Goal: Task Accomplishment & Management: Use online tool/utility

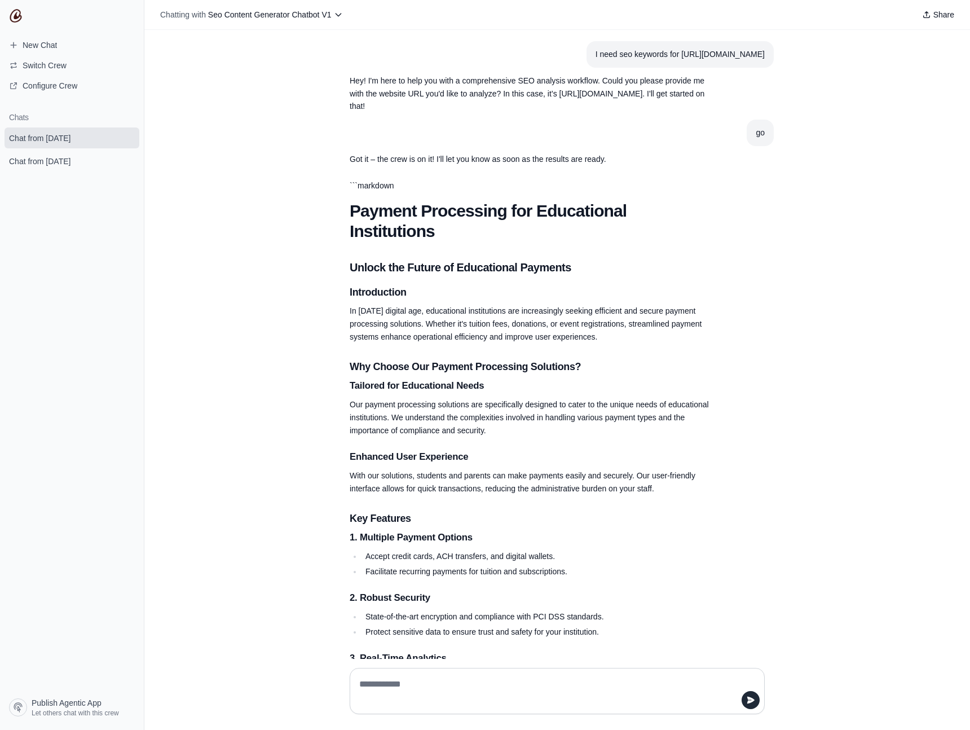
scroll to position [568, 0]
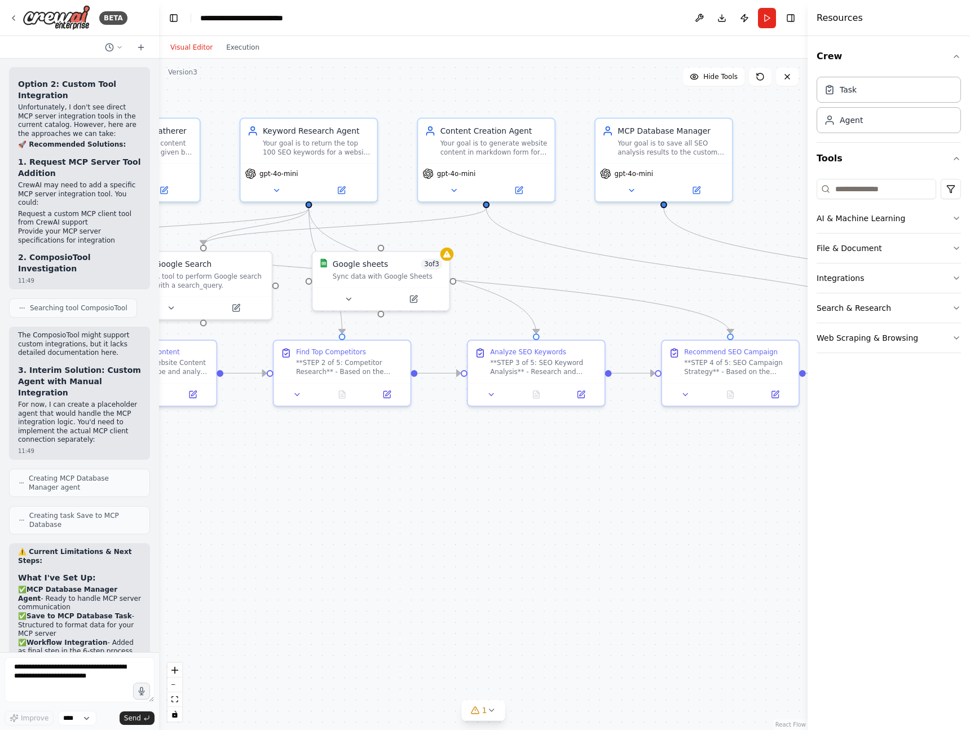
drag, startPoint x: 397, startPoint y: 543, endPoint x: 711, endPoint y: 514, distance: 315.0
click at [711, 514] on div ".deletable-edge-delete-btn { width: 20px; height: 20px; border: 0px solid #ffff…" at bounding box center [483, 394] width 649 height 671
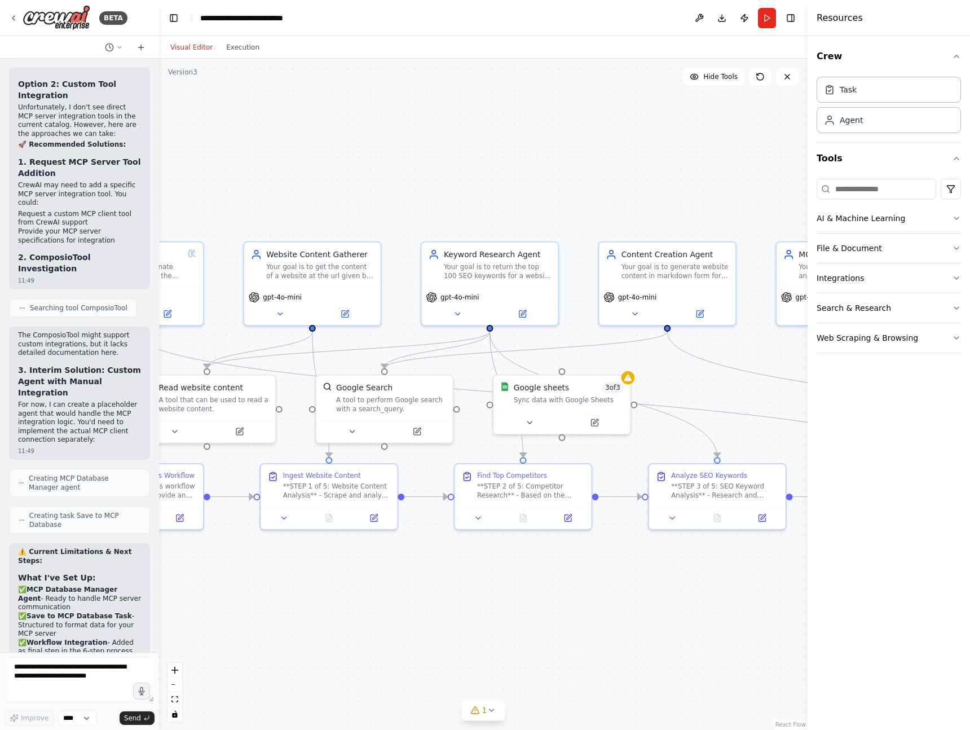
drag, startPoint x: 371, startPoint y: 491, endPoint x: 548, endPoint y: 611, distance: 213.9
click at [548, 611] on div ".deletable-edge-delete-btn { width: 20px; height: 20px; border: 0px solid #ffff…" at bounding box center [483, 394] width 649 height 671
click at [416, 433] on icon at bounding box center [416, 429] width 7 height 7
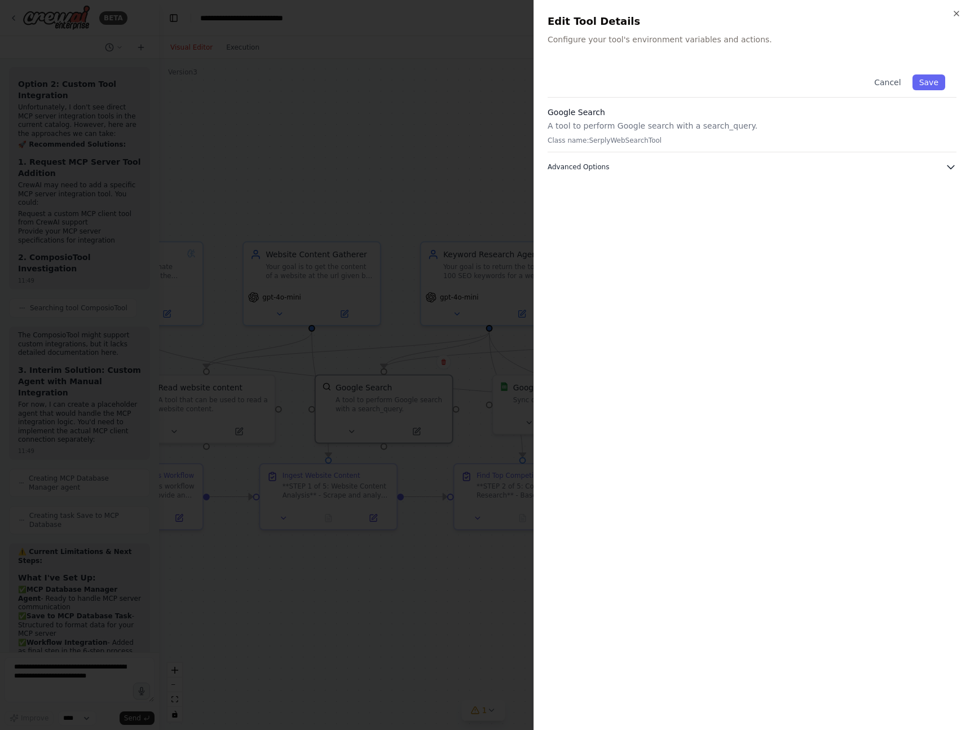
click at [949, 168] on icon "button" at bounding box center [951, 167] width 7 height 3
click at [956, 11] on icon "button" at bounding box center [956, 13] width 9 height 9
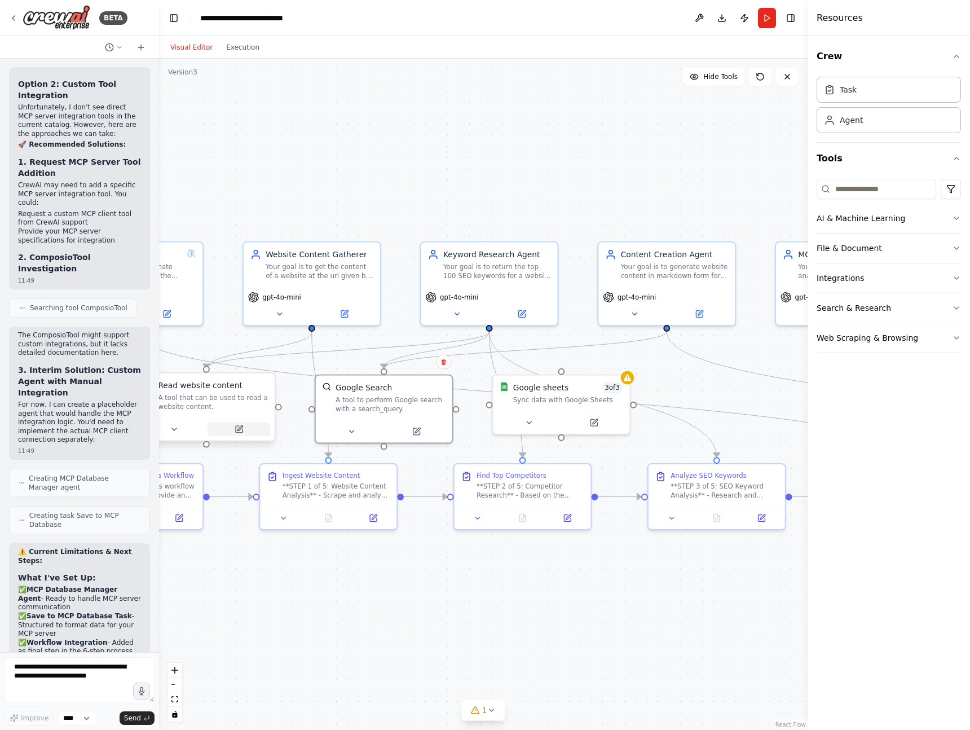
click at [240, 427] on icon at bounding box center [239, 427] width 5 height 5
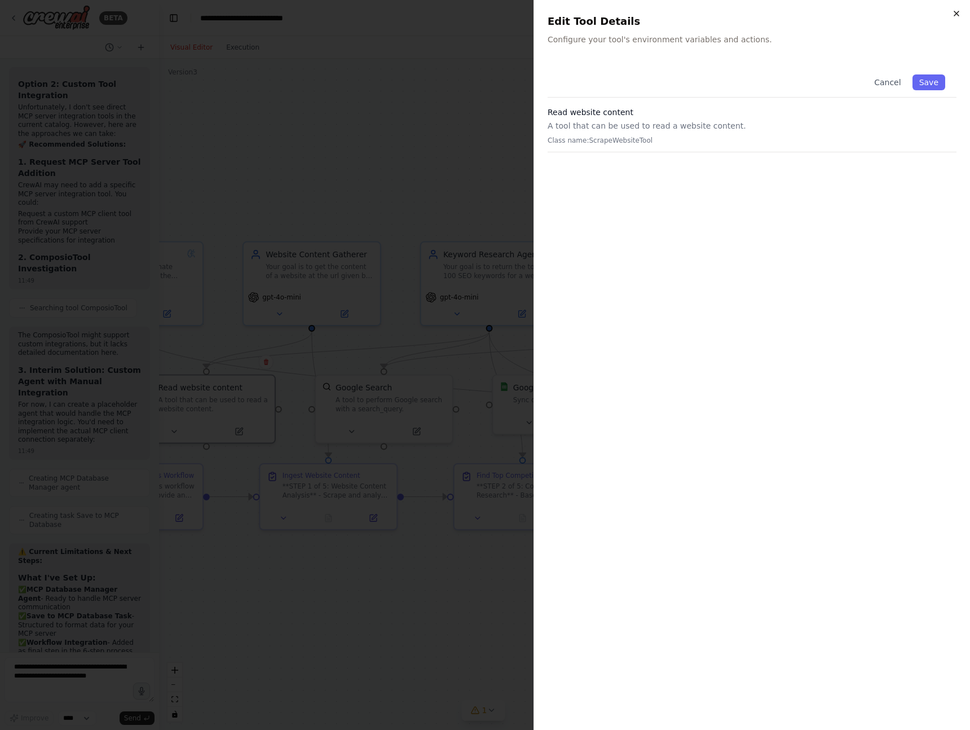
click at [957, 12] on icon "button" at bounding box center [956, 13] width 5 height 5
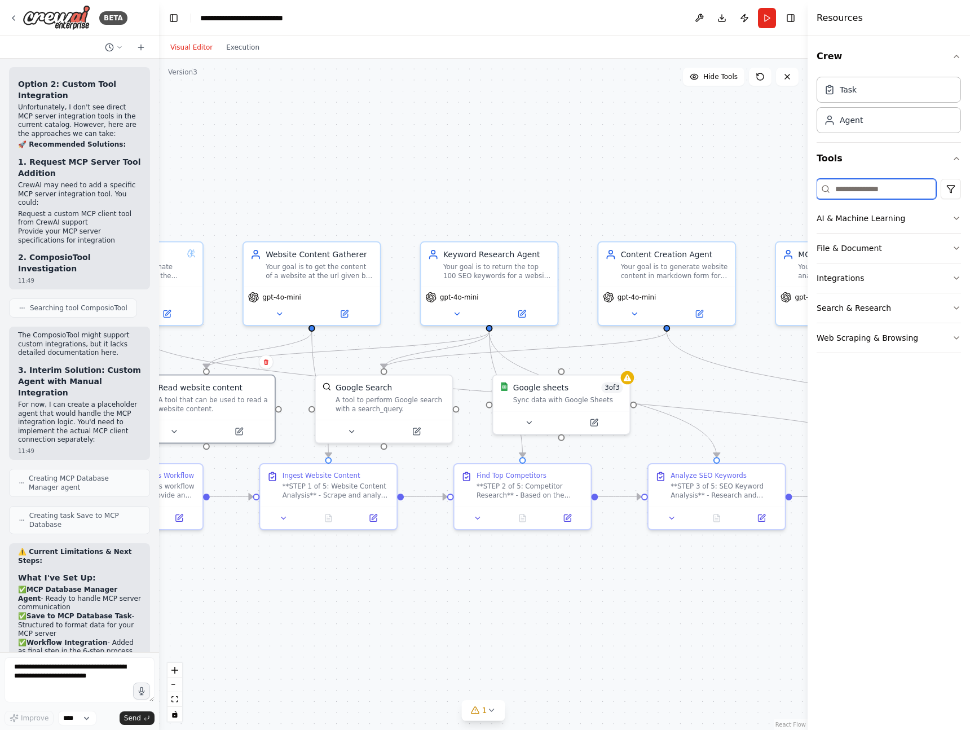
click at [867, 192] on input at bounding box center [877, 189] width 120 height 20
type input "*"
click at [839, 470] on div "Crew Task Agent Tools AI & Machine Learning File & Document Integrations Search…" at bounding box center [889, 383] width 162 height 694
click at [960, 217] on icon "button" at bounding box center [956, 218] width 9 height 9
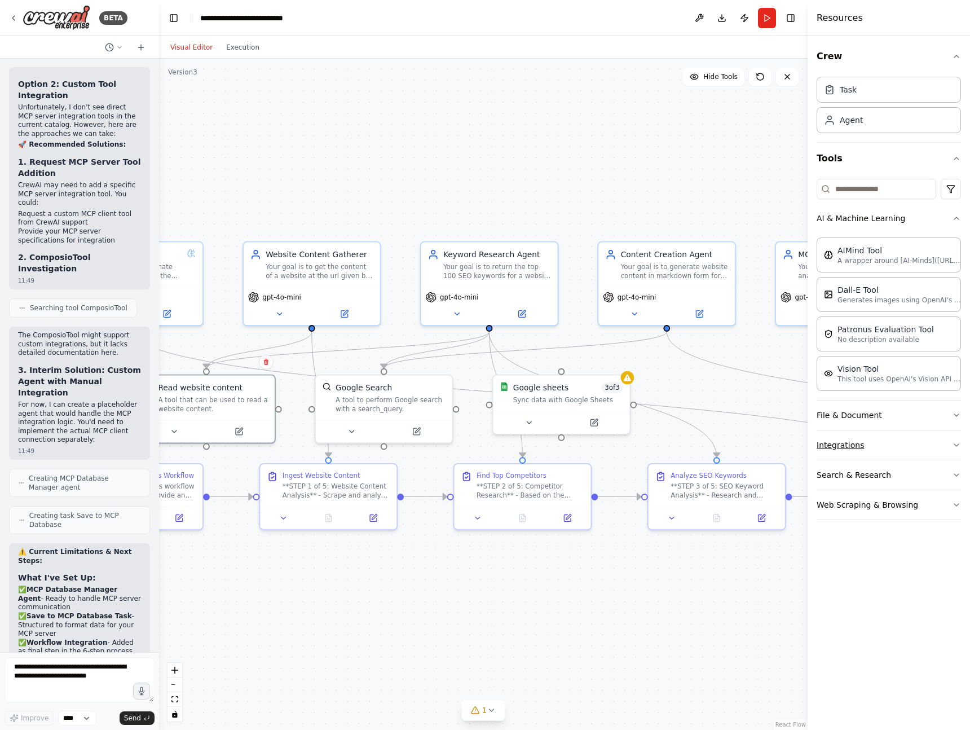
click at [953, 446] on icon "button" at bounding box center [956, 445] width 9 height 9
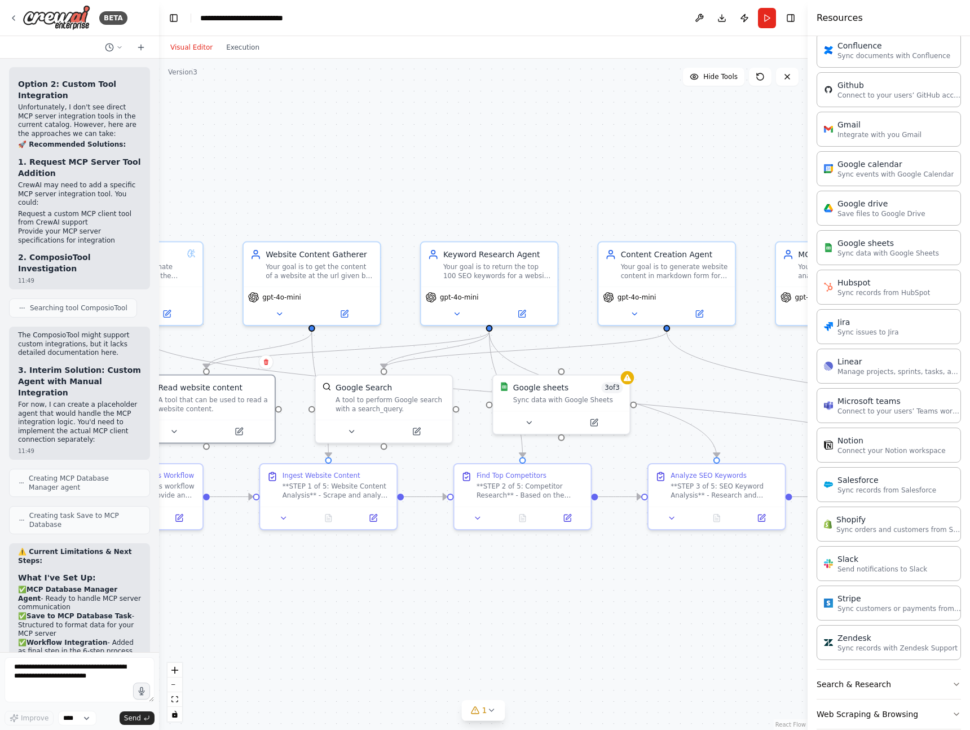
scroll to position [567, 0]
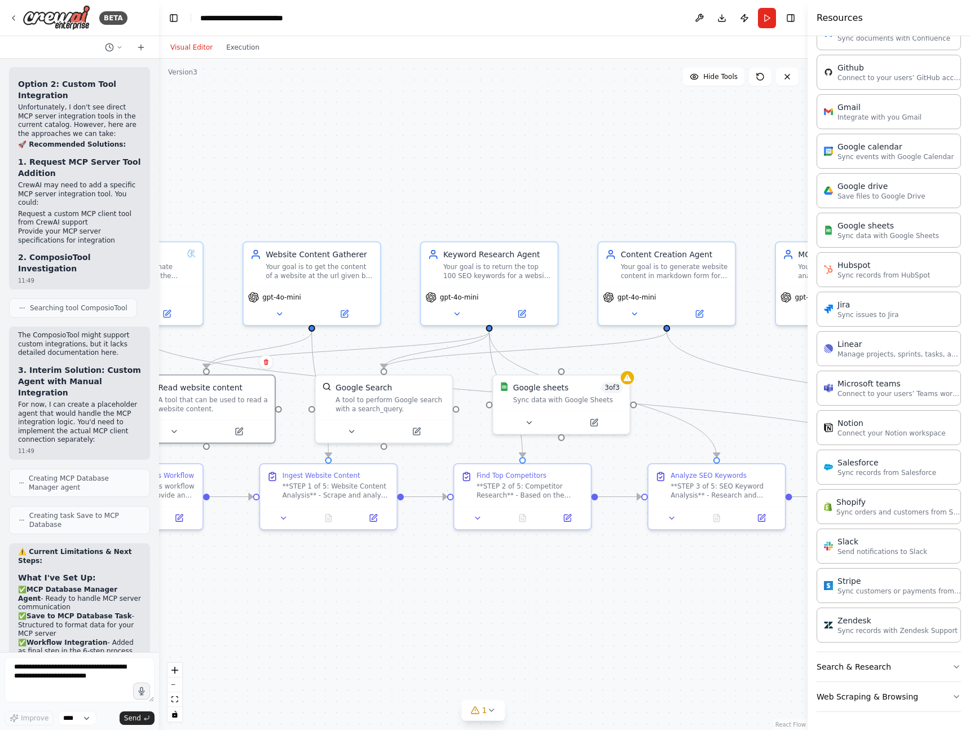
click at [961, 666] on div "Crew Task Agent Tools AI & Machine Learning AIMind Tool A wrapper around [AI-Mi…" at bounding box center [889, 383] width 162 height 694
click at [956, 666] on icon "button" at bounding box center [956, 666] width 9 height 9
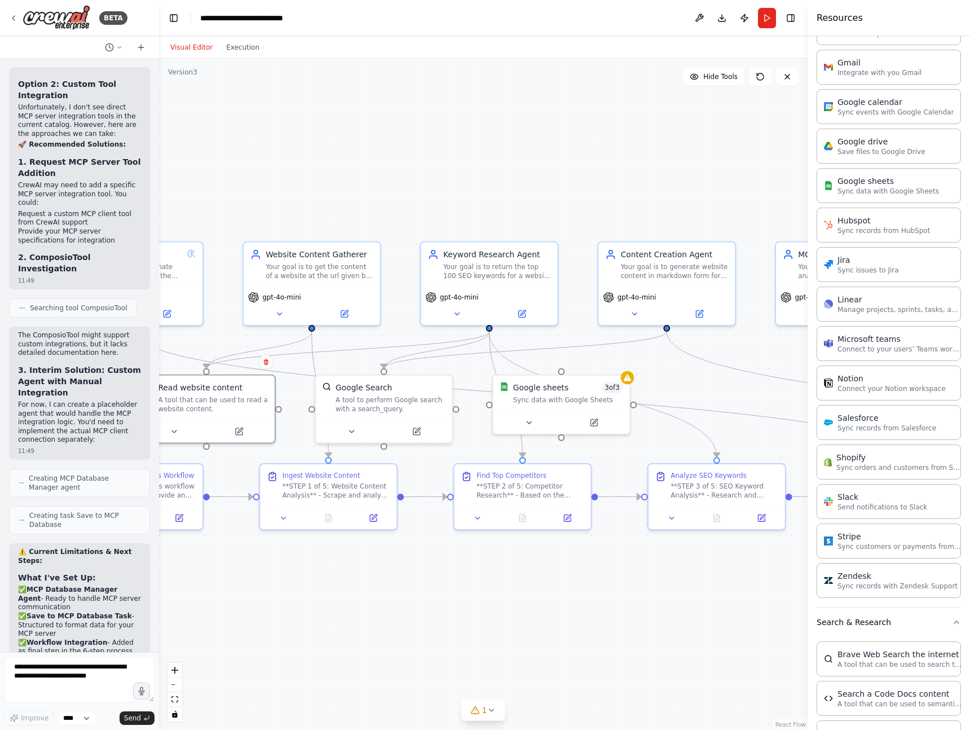
scroll to position [610, 0]
click at [16, 14] on icon at bounding box center [13, 18] width 9 height 9
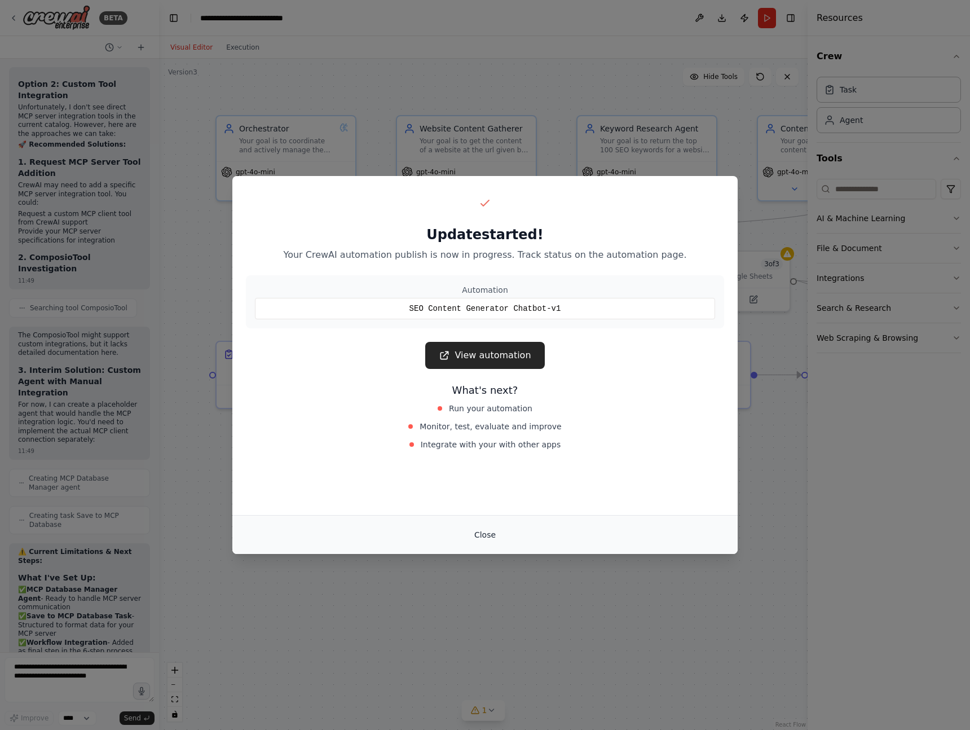
click at [487, 530] on button "Close" at bounding box center [484, 535] width 39 height 20
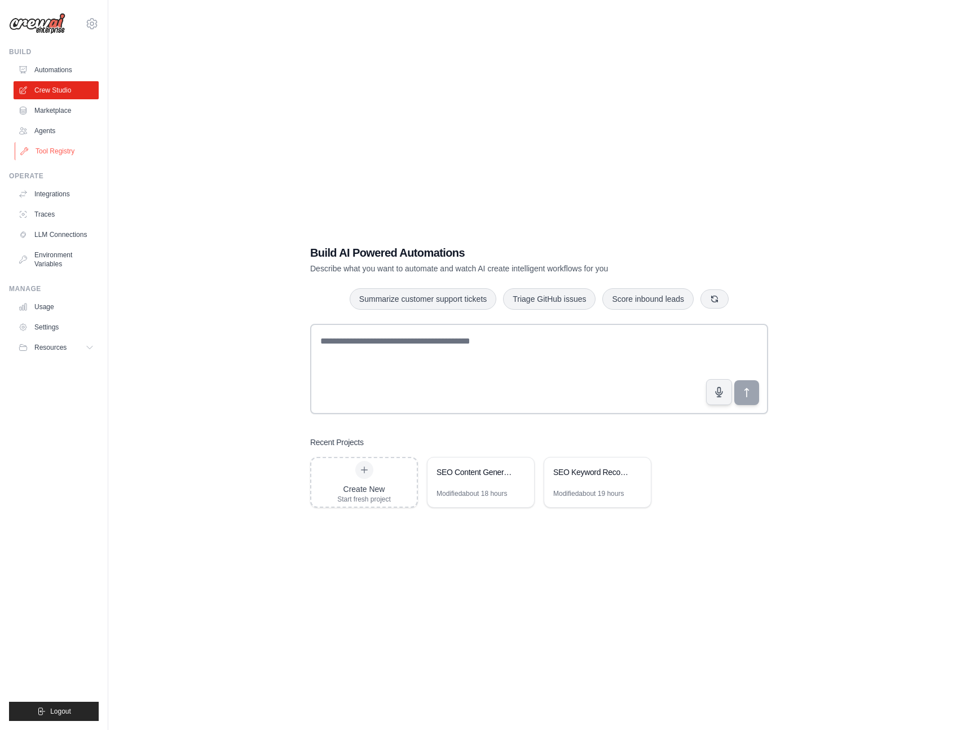
click at [51, 153] on link "Tool Registry" at bounding box center [57, 151] width 85 height 18
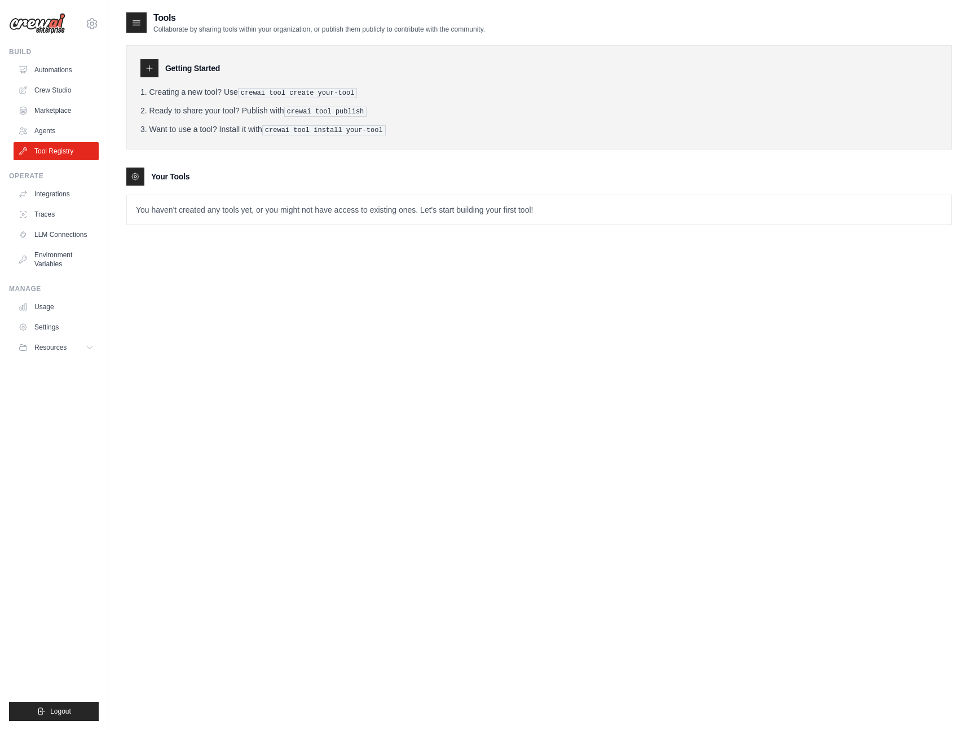
click at [138, 25] on icon at bounding box center [136, 22] width 11 height 11
click at [147, 69] on icon at bounding box center [149, 68] width 9 height 9
click at [134, 182] on div at bounding box center [135, 177] width 18 height 18
click at [152, 204] on p "You haven't created any tools yet, or you might not have access to existing one…" at bounding box center [539, 209] width 825 height 29
click at [535, 214] on p "You haven't created any tools yet, or you might not have access to existing one…" at bounding box center [539, 209] width 825 height 29
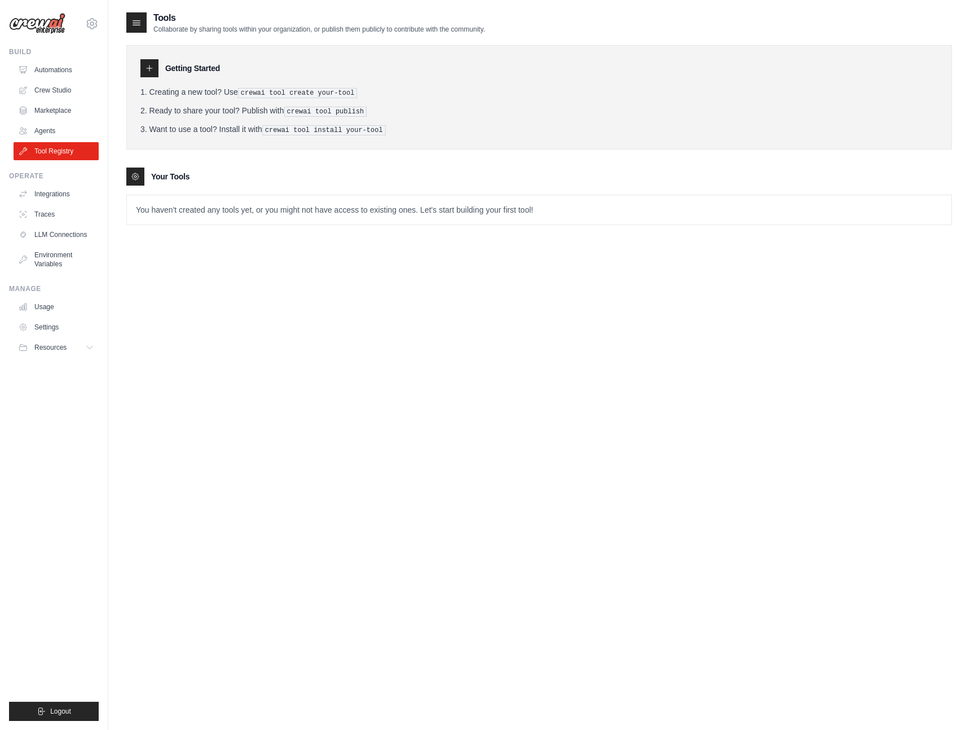
click at [491, 286] on div "Tools Collaborate by sharing tools within your organization, or publish them pu…" at bounding box center [539, 376] width 826 height 730
click at [135, 17] on icon at bounding box center [136, 22] width 11 height 11
click at [143, 63] on div at bounding box center [149, 68] width 18 height 18
click at [176, 171] on h3 "Your Tools" at bounding box center [170, 176] width 38 height 11
click at [89, 349] on icon at bounding box center [90, 347] width 9 height 9
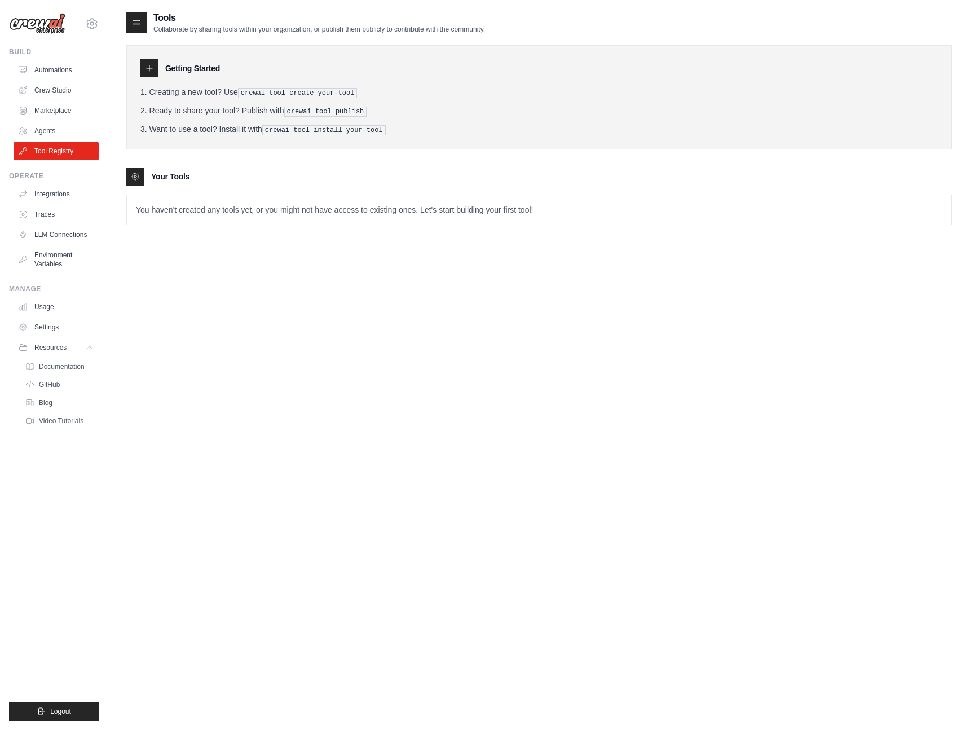
click at [52, 510] on ul "Build Automations Crew Studio Marketplace Agents" at bounding box center [54, 384] width 90 height 674
click at [44, 322] on link "Settings" at bounding box center [57, 327] width 85 height 18
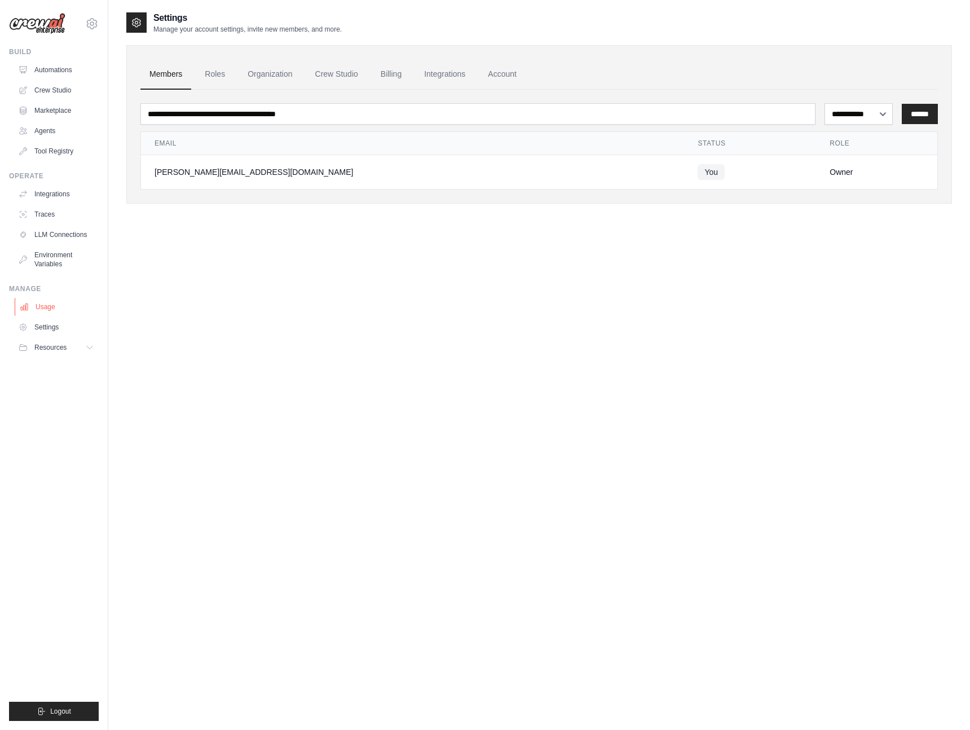
click at [44, 305] on link "Usage" at bounding box center [57, 307] width 85 height 18
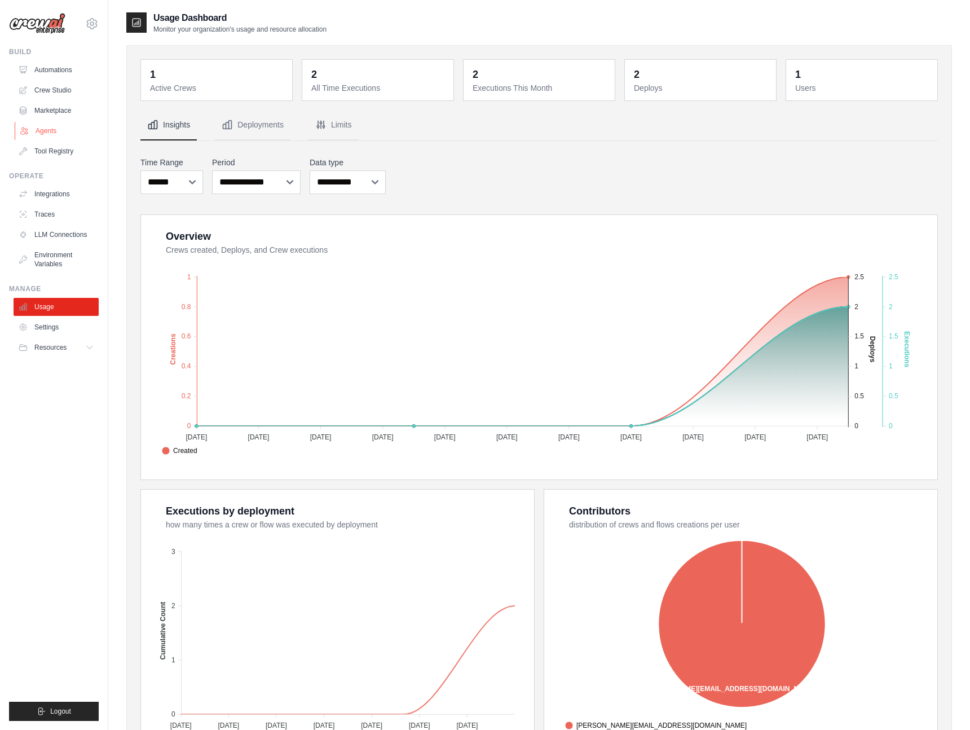
click at [44, 135] on link "Agents" at bounding box center [57, 131] width 85 height 18
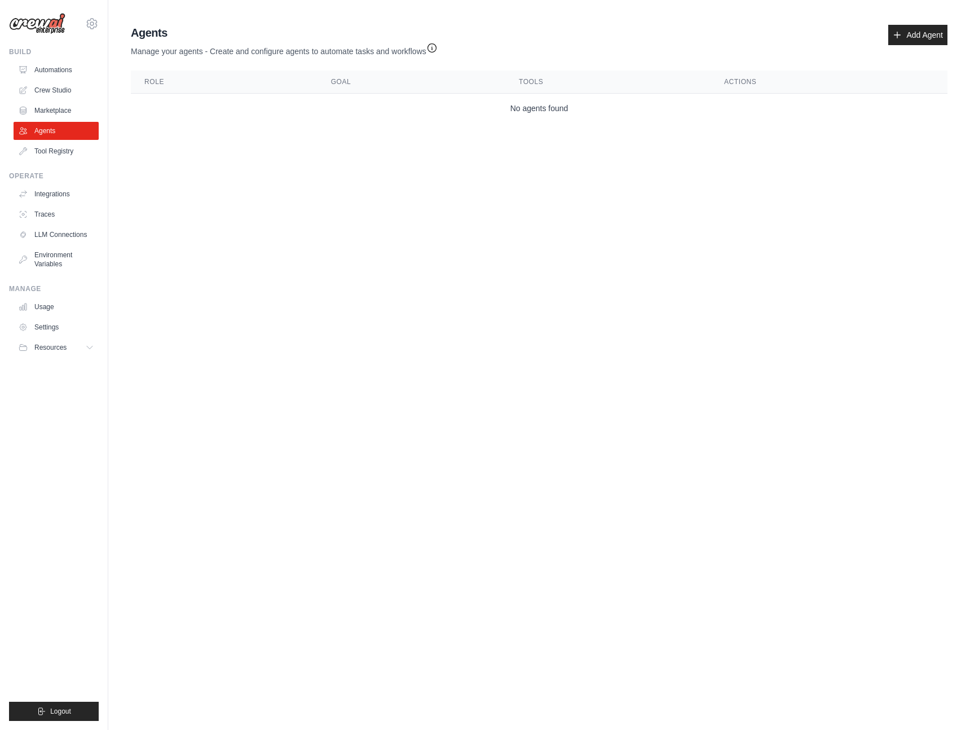
click at [434, 48] on icon "button" at bounding box center [431, 47] width 11 height 11
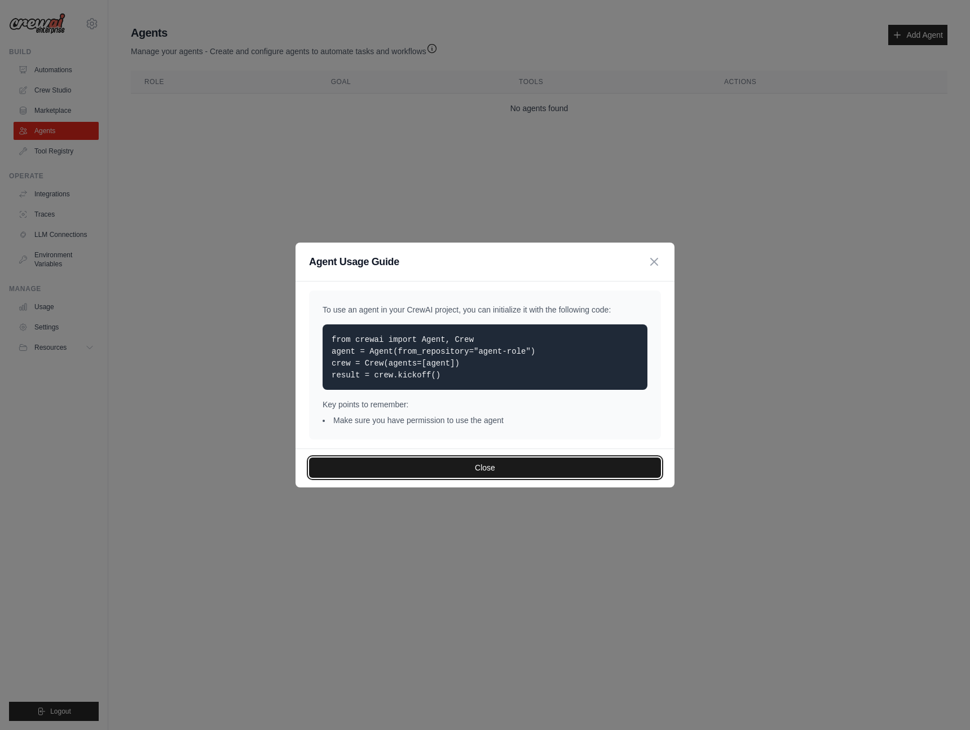
click at [501, 468] on button "Close" at bounding box center [485, 467] width 352 height 20
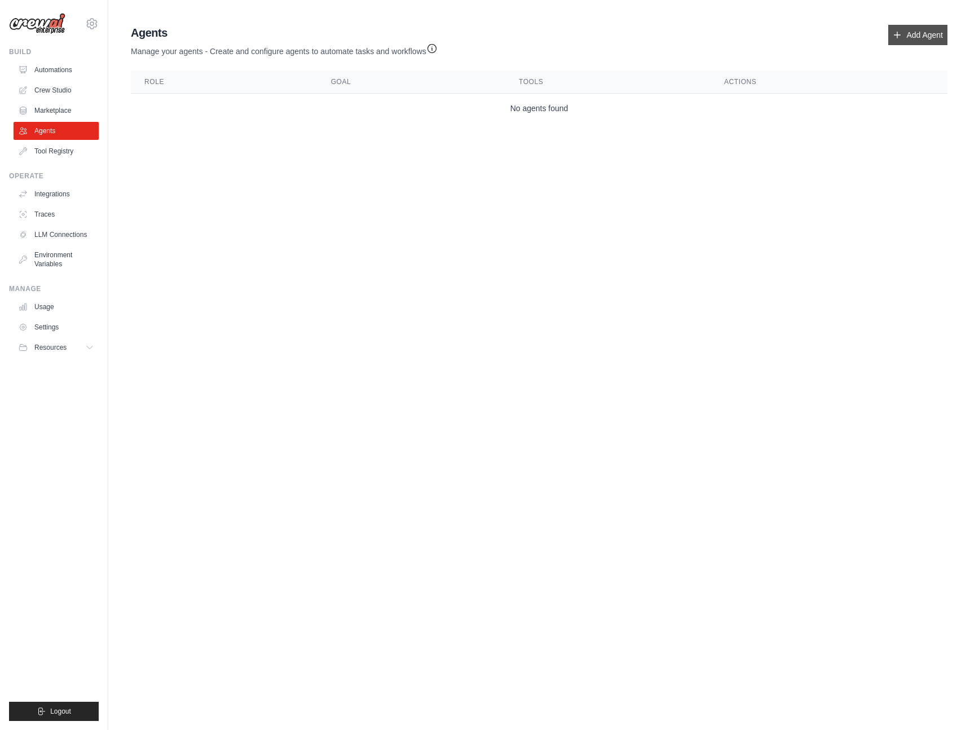
click at [909, 31] on link "Add Agent" at bounding box center [917, 35] width 59 height 20
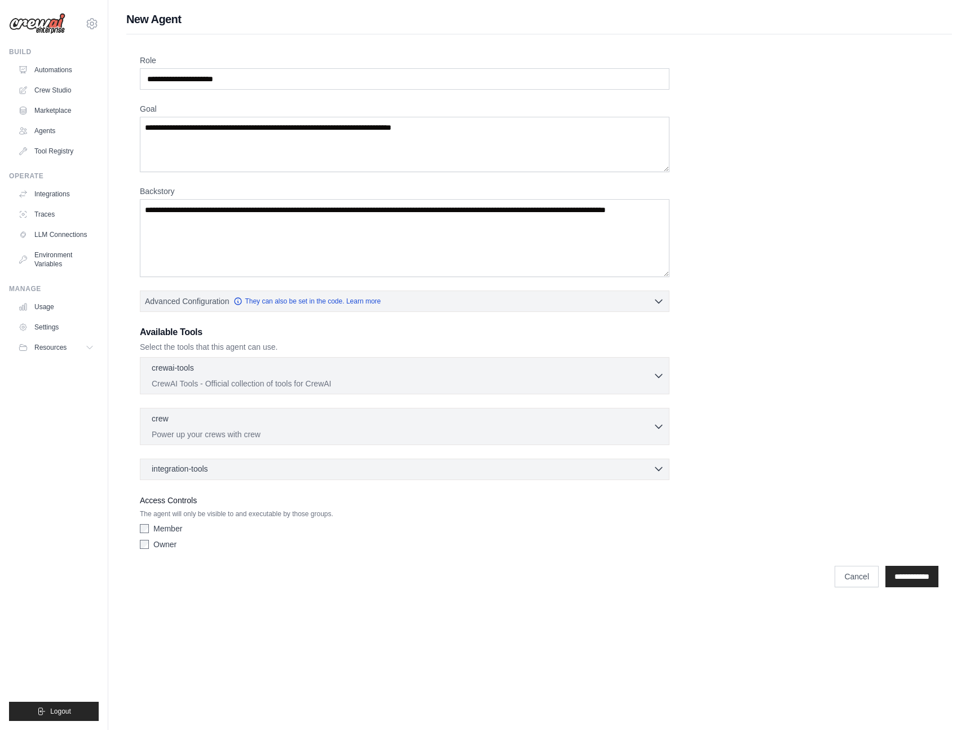
click at [233, 471] on div "integration-tools 0 selected" at bounding box center [408, 468] width 513 height 11
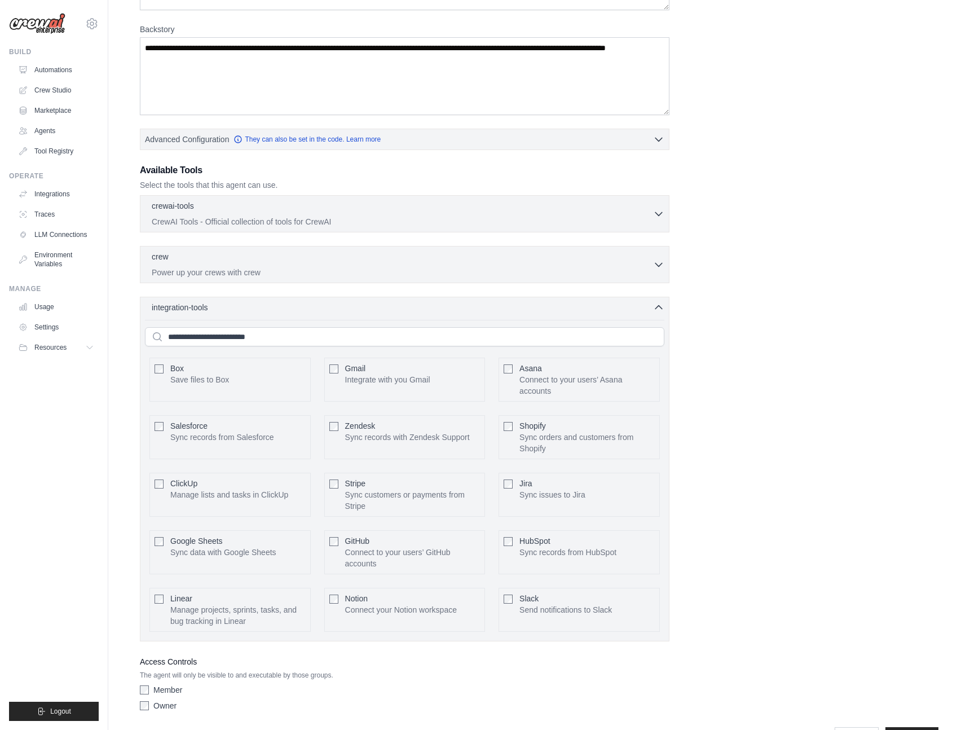
scroll to position [143, 0]
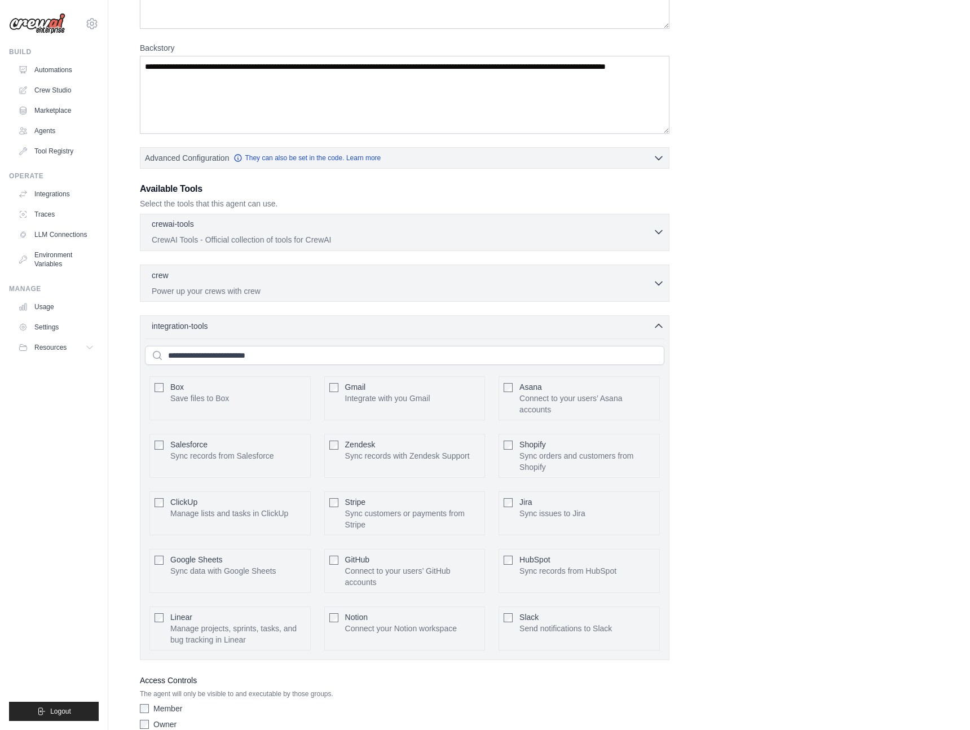
click at [249, 241] on p "CrewAI Tools - Official collection of tools for CrewAI" at bounding box center [402, 239] width 501 height 11
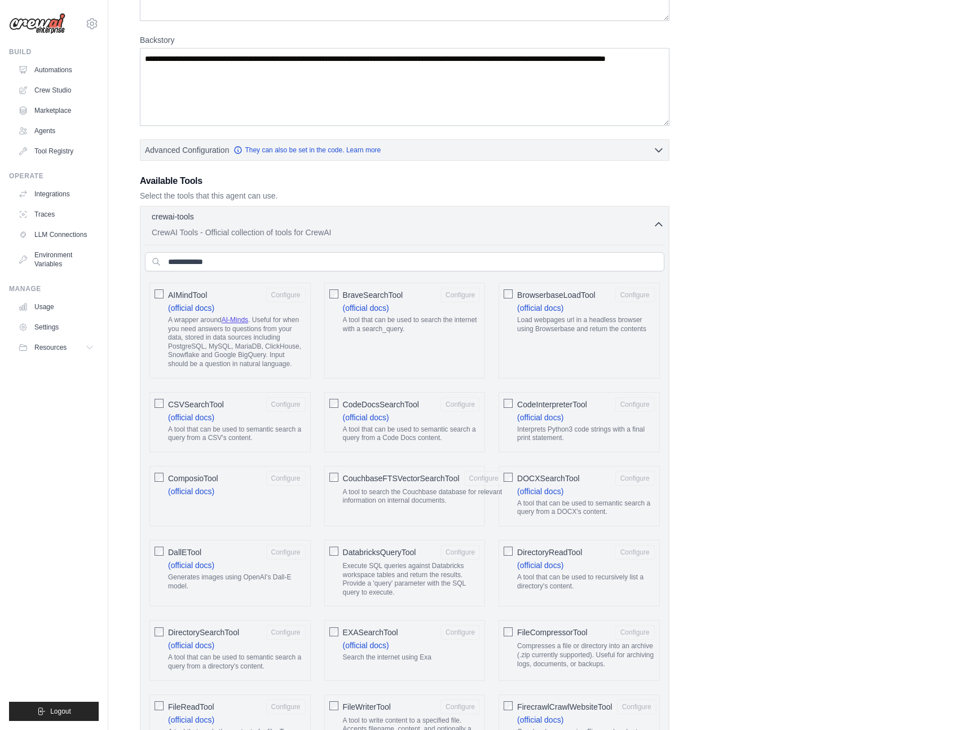
scroll to position [138, 0]
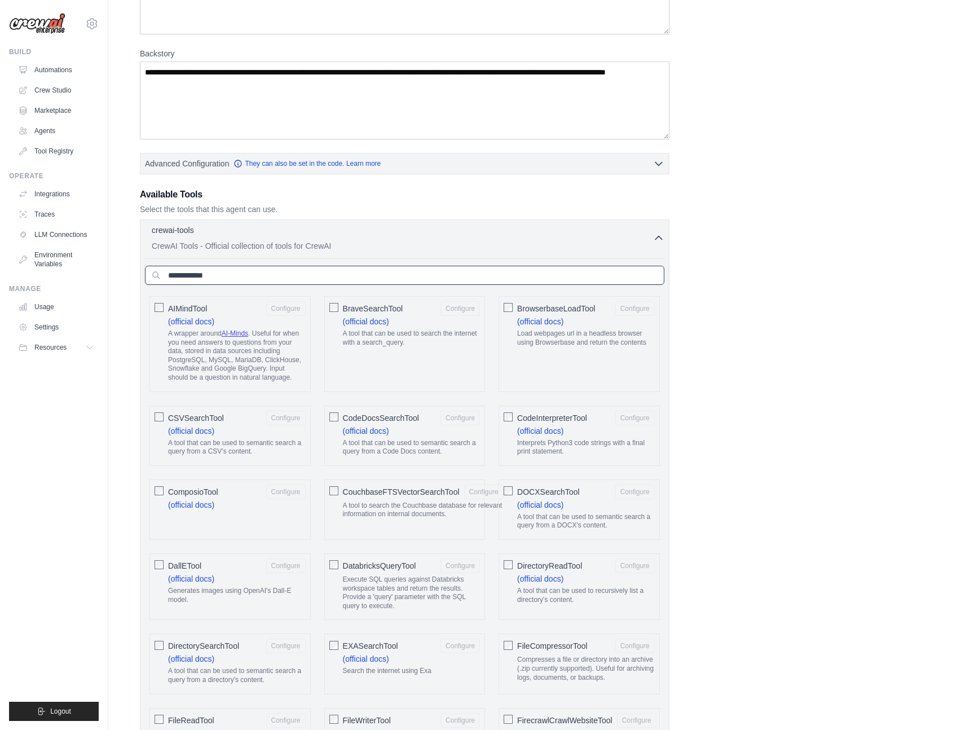
click at [244, 272] on input "text" at bounding box center [405, 275] width 520 height 19
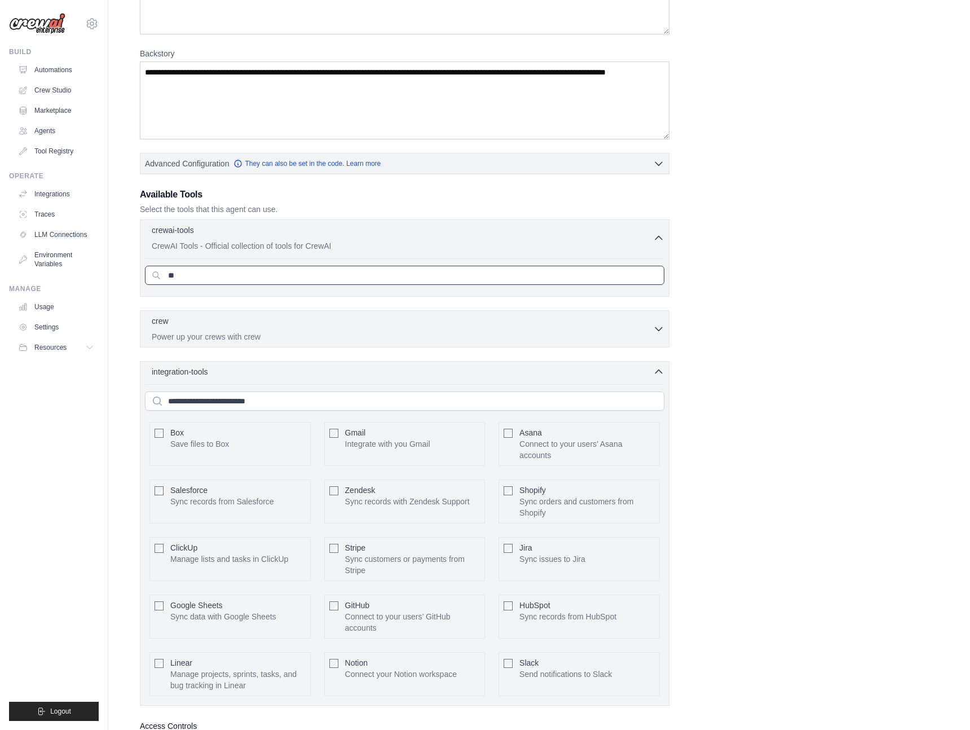
type input "*"
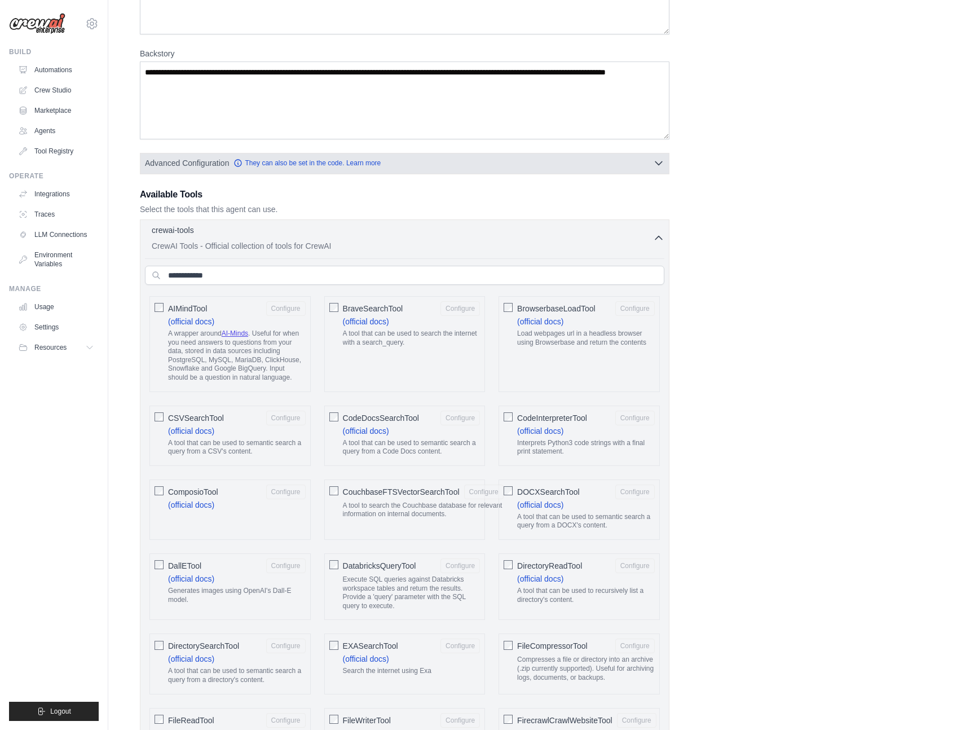
click at [475, 169] on button "Advanced Configuration They can also be set in the code. Learn more" at bounding box center [404, 163] width 529 height 20
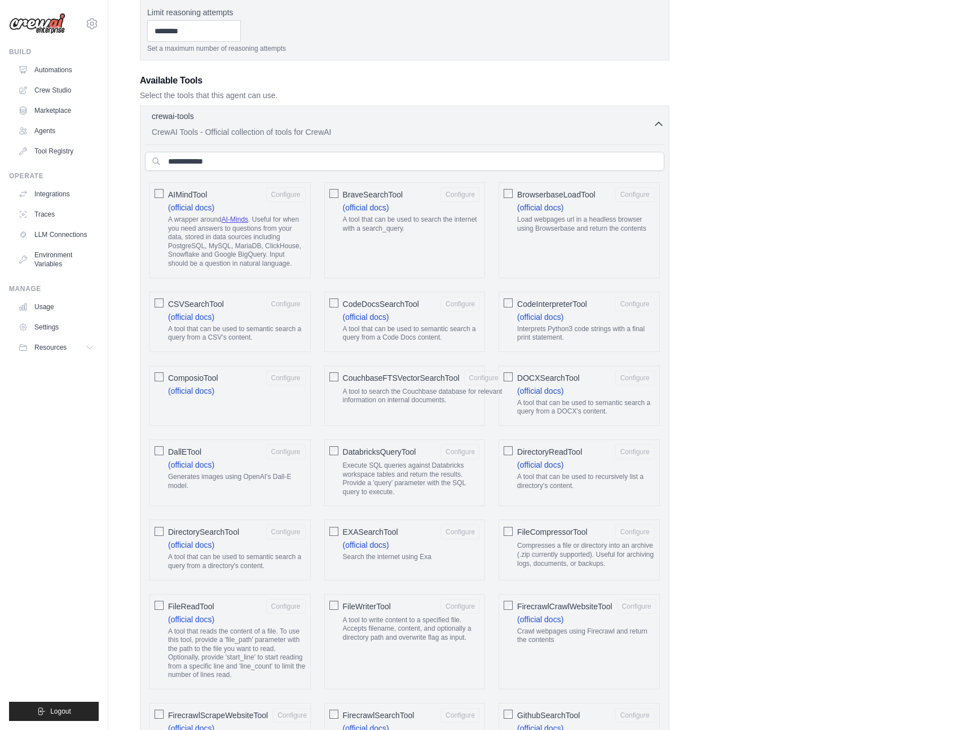
scroll to position [343, 0]
click at [225, 167] on input "text" at bounding box center [405, 158] width 520 height 19
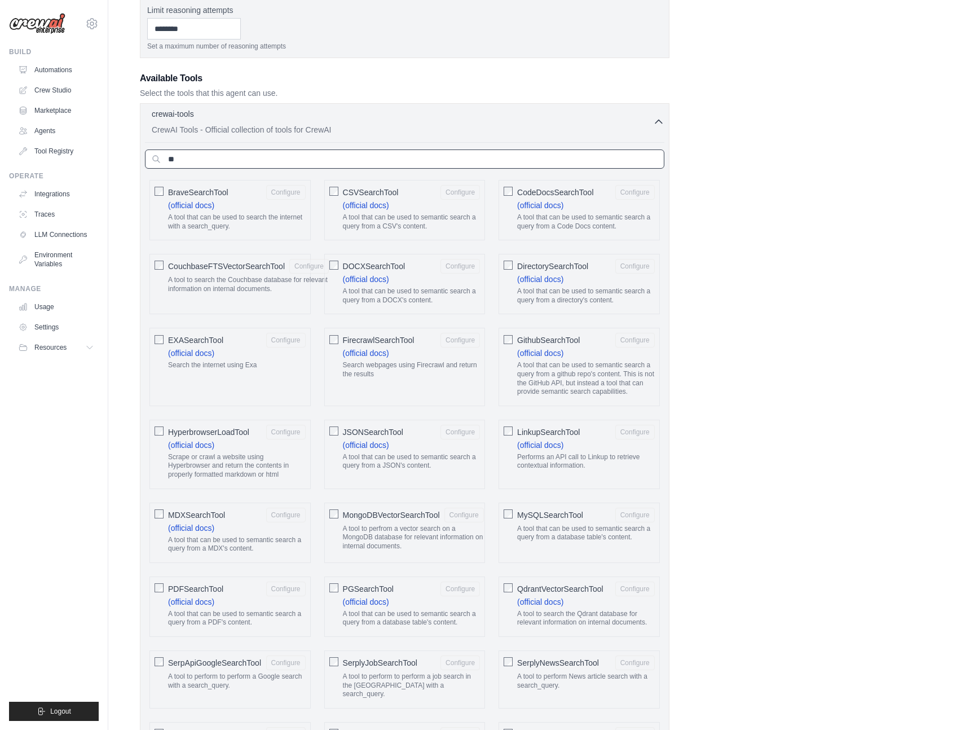
type input "*"
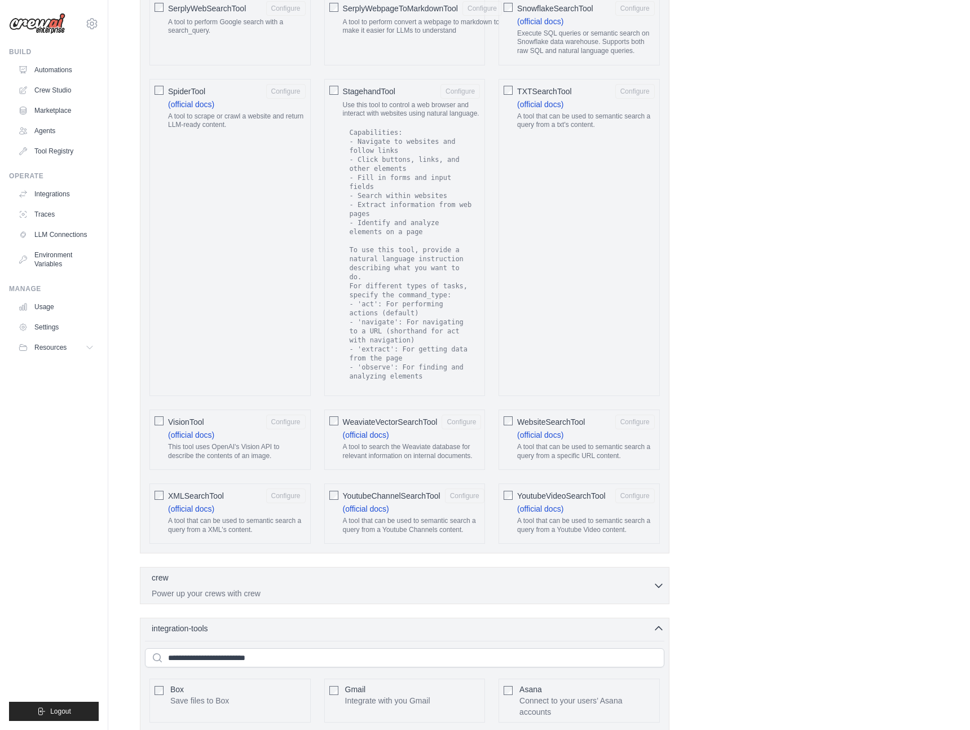
scroll to position [1961, 0]
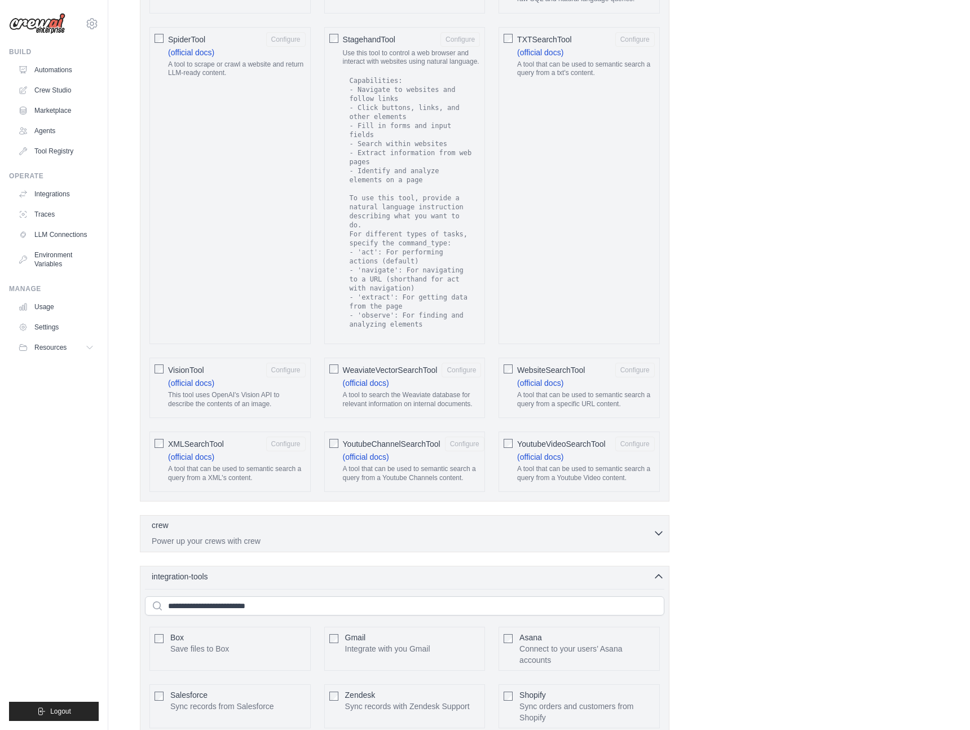
click at [327, 525] on div "crew 0 selected Power up your crews with crew" at bounding box center [402, 533] width 501 height 27
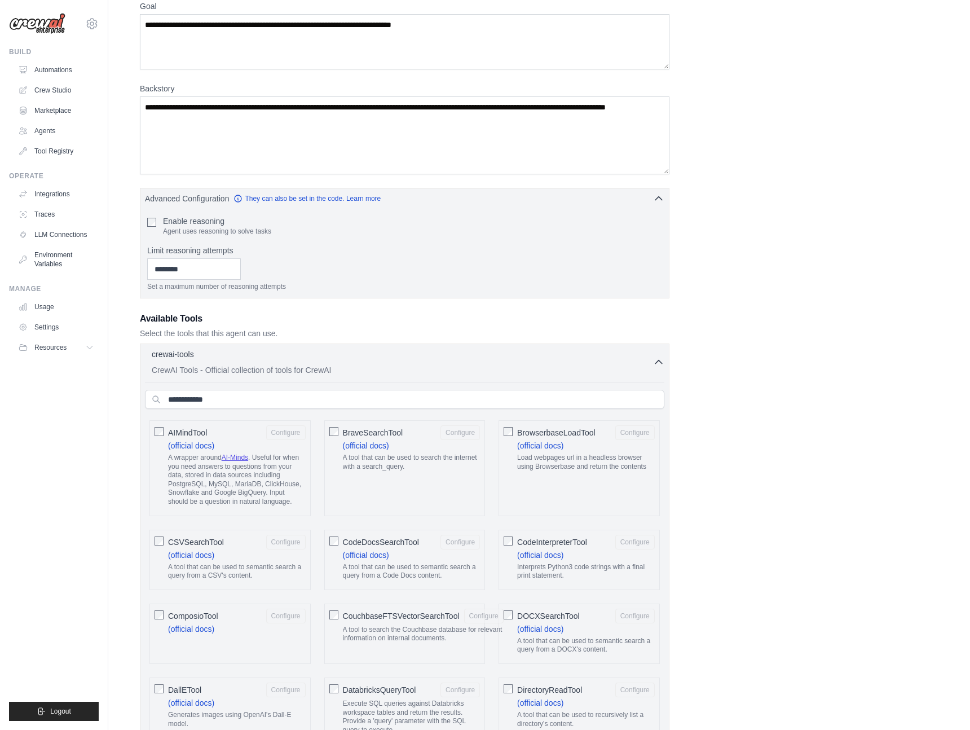
scroll to position [0, 0]
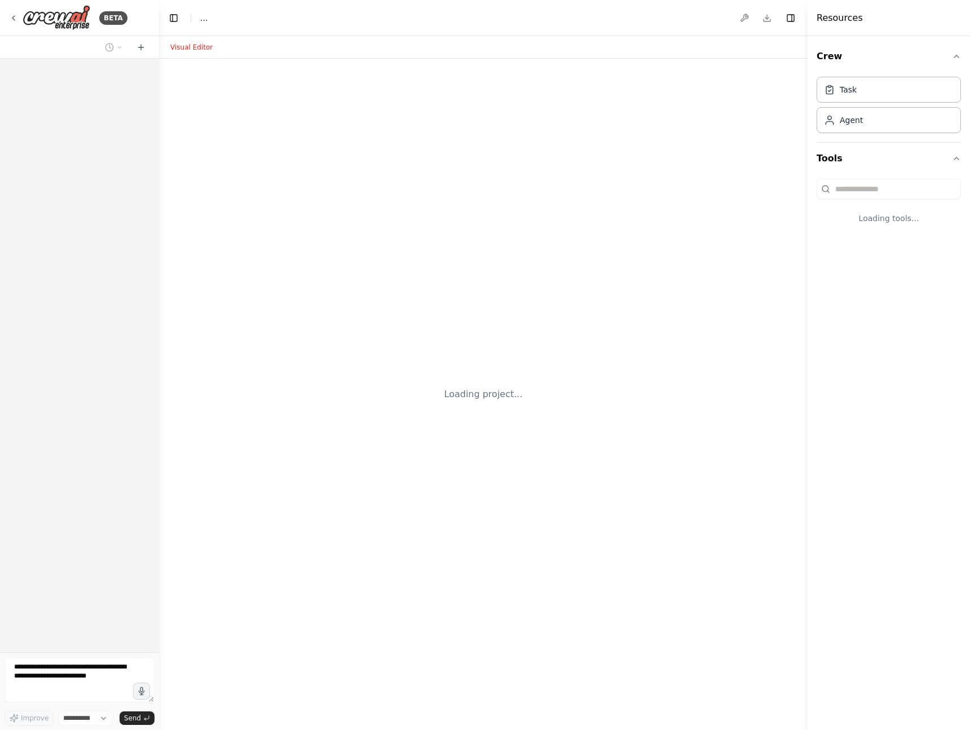
select select "****"
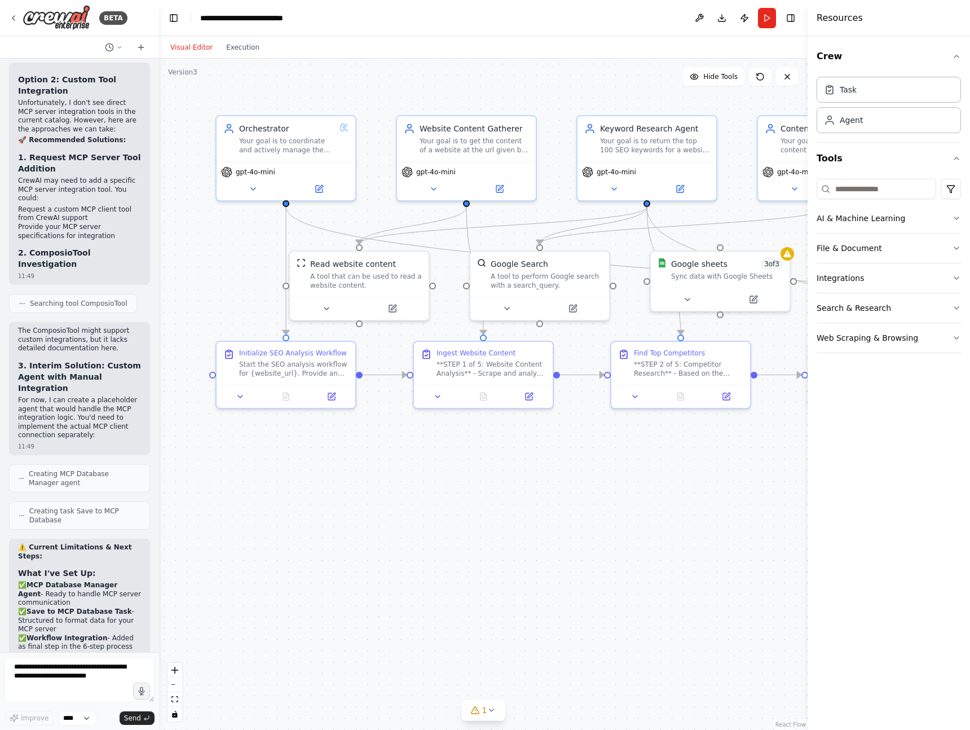
scroll to position [6211, 0]
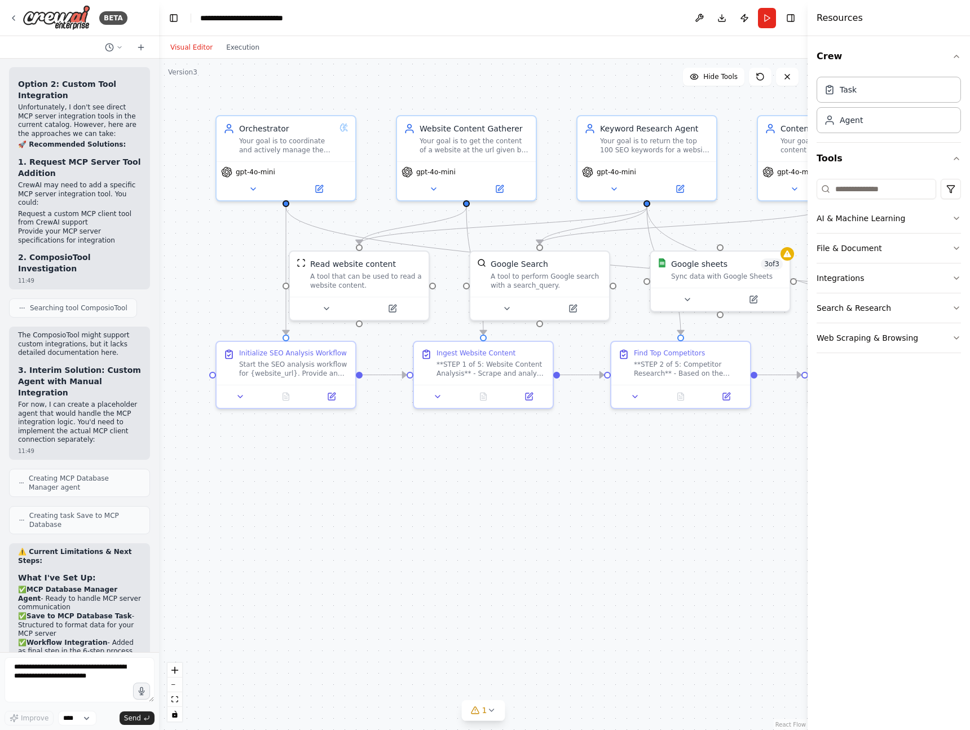
click at [745, 94] on div ".deletable-edge-delete-btn { width: 20px; height: 20px; border: 0px solid #ffff…" at bounding box center [483, 394] width 649 height 671
click at [763, 78] on icon at bounding box center [760, 76] width 7 height 7
click at [68, 671] on textarea at bounding box center [80, 679] width 150 height 45
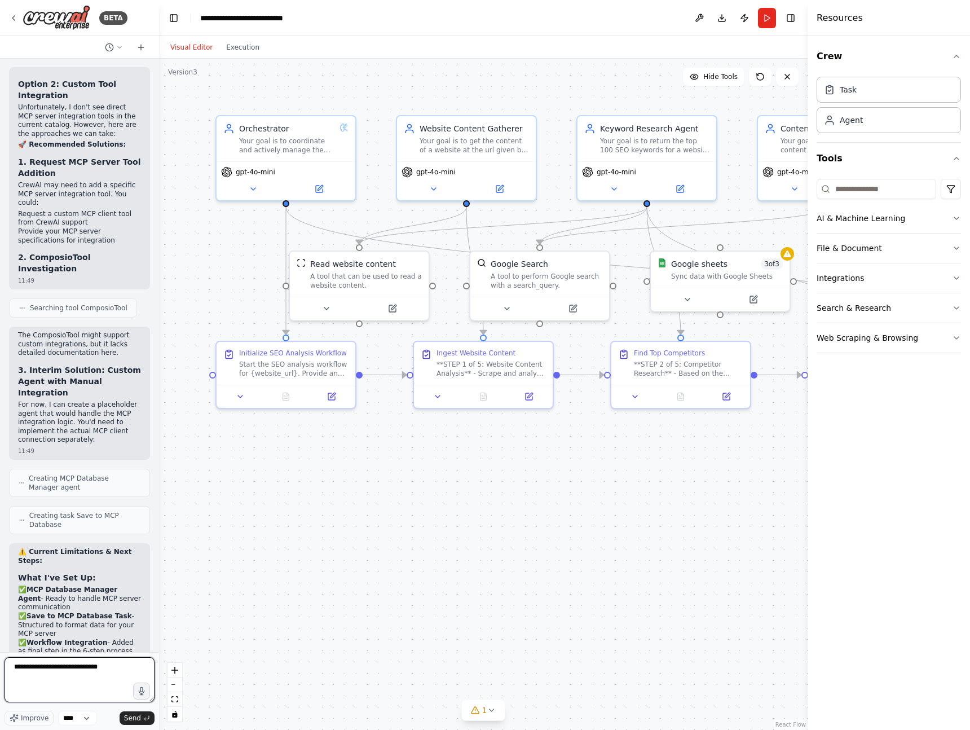
type textarea "**********"
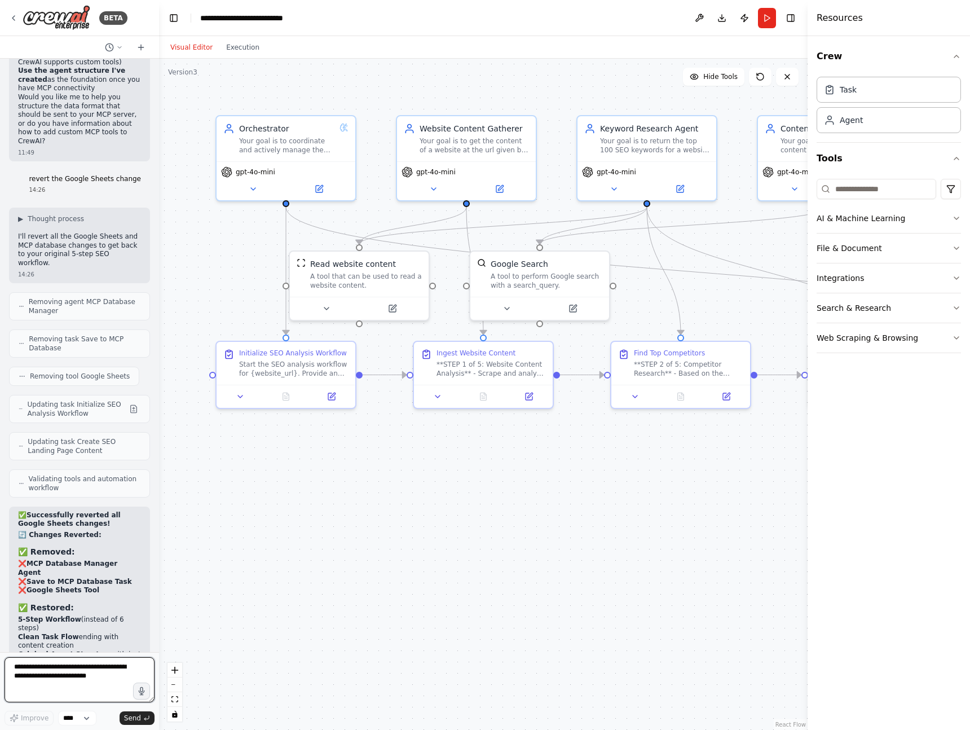
scroll to position [6985, 0]
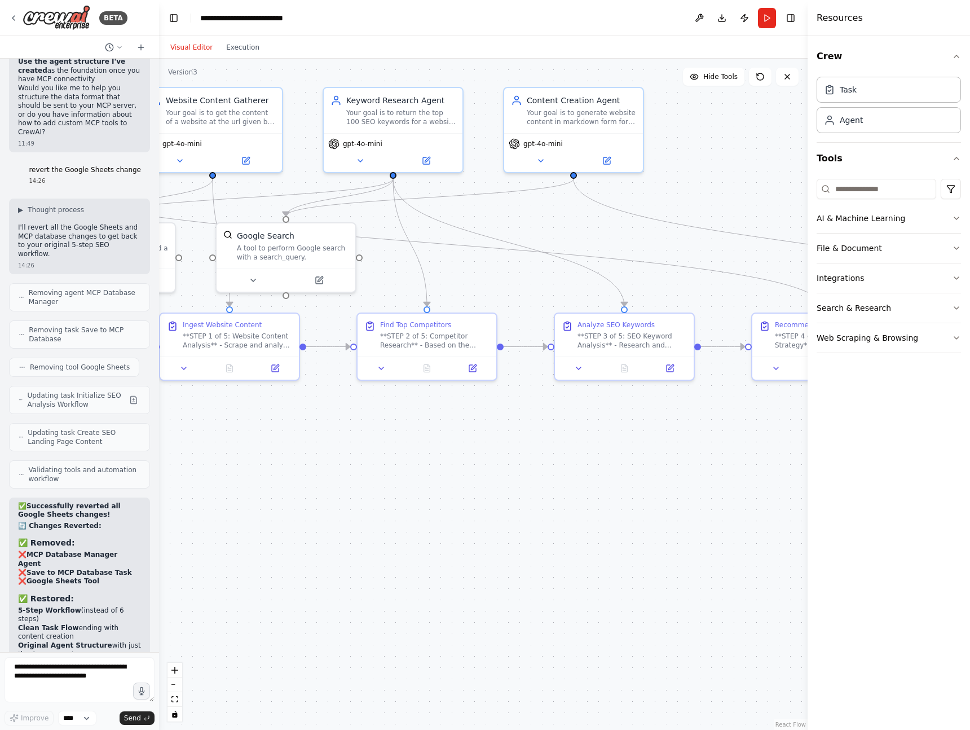
drag, startPoint x: 526, startPoint y: 497, endPoint x: 254, endPoint y: 474, distance: 272.3
click at [254, 474] on div ".deletable-edge-delete-btn { width: 20px; height: 20px; border: 0px solid #ffff…" at bounding box center [483, 394] width 649 height 671
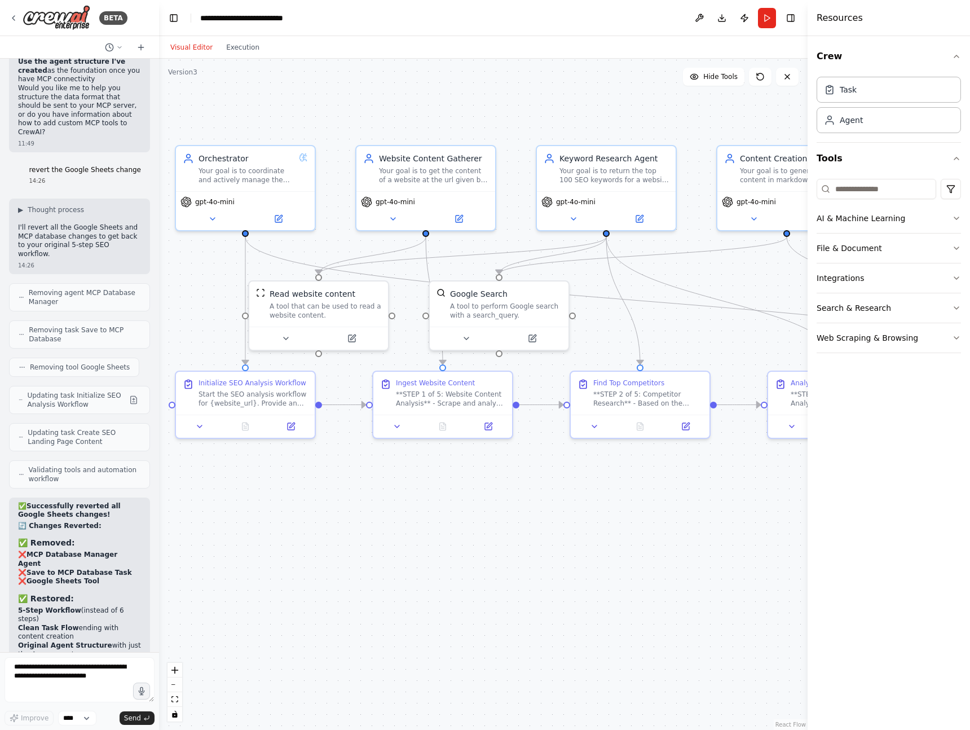
drag, startPoint x: 539, startPoint y: 474, endPoint x: 770, endPoint y: 527, distance: 236.6
click at [770, 527] on div ".deletable-edge-delete-btn { width: 20px; height: 20px; border: 0px solid #ffff…" at bounding box center [483, 394] width 649 height 671
click at [770, 16] on button "Run" at bounding box center [767, 18] width 18 height 20
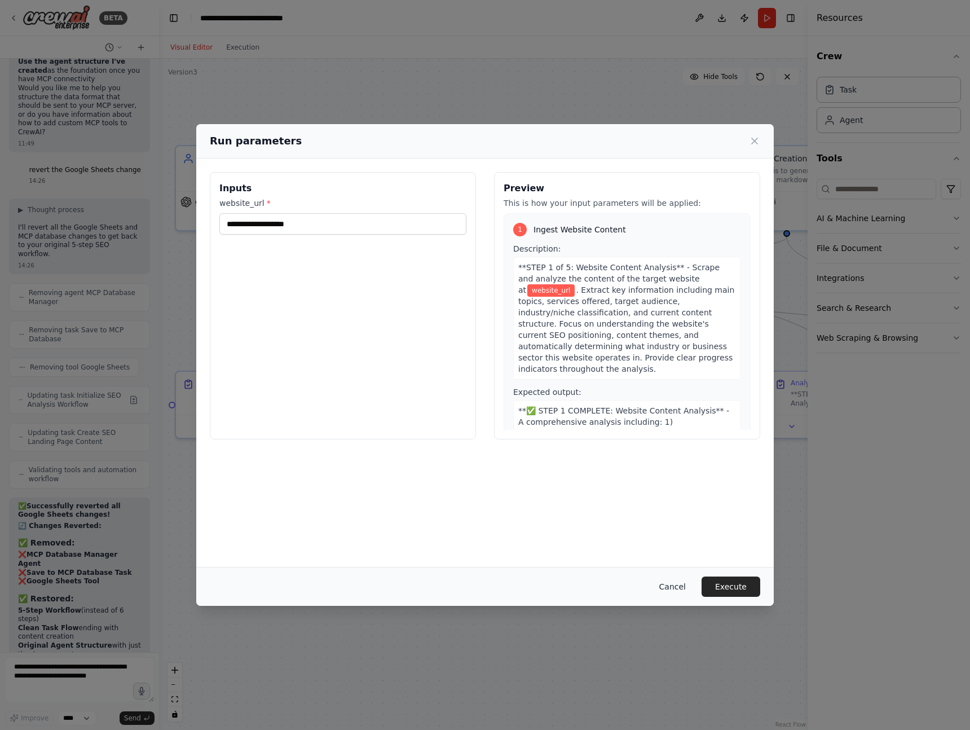
click at [670, 589] on button "Cancel" at bounding box center [672, 586] width 45 height 20
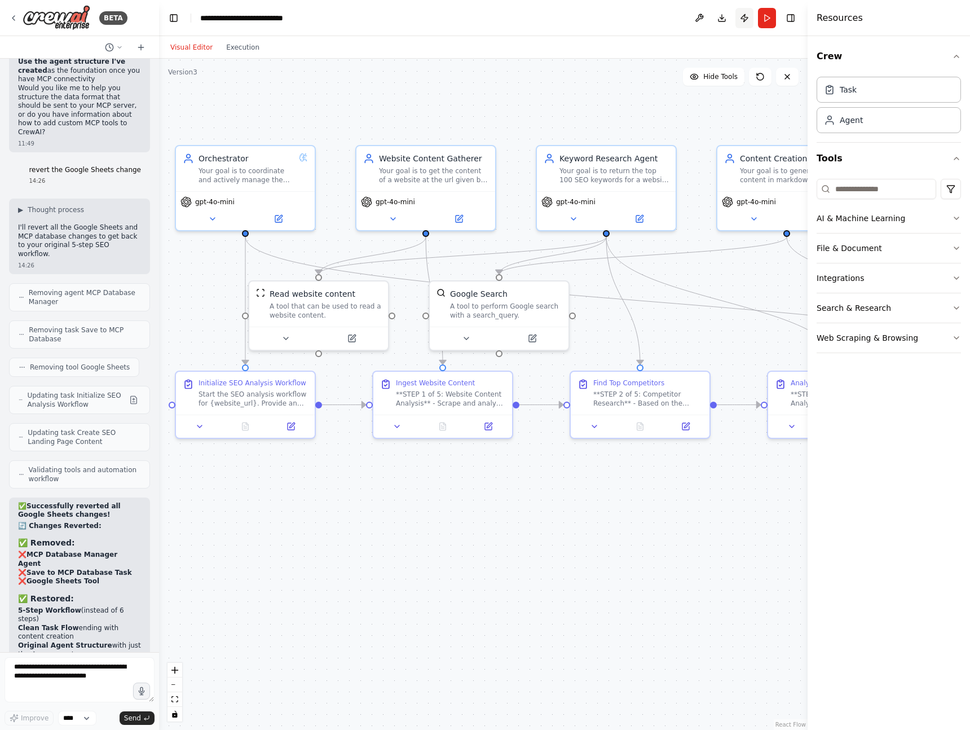
click at [749, 19] on button "Publish" at bounding box center [745, 18] width 18 height 20
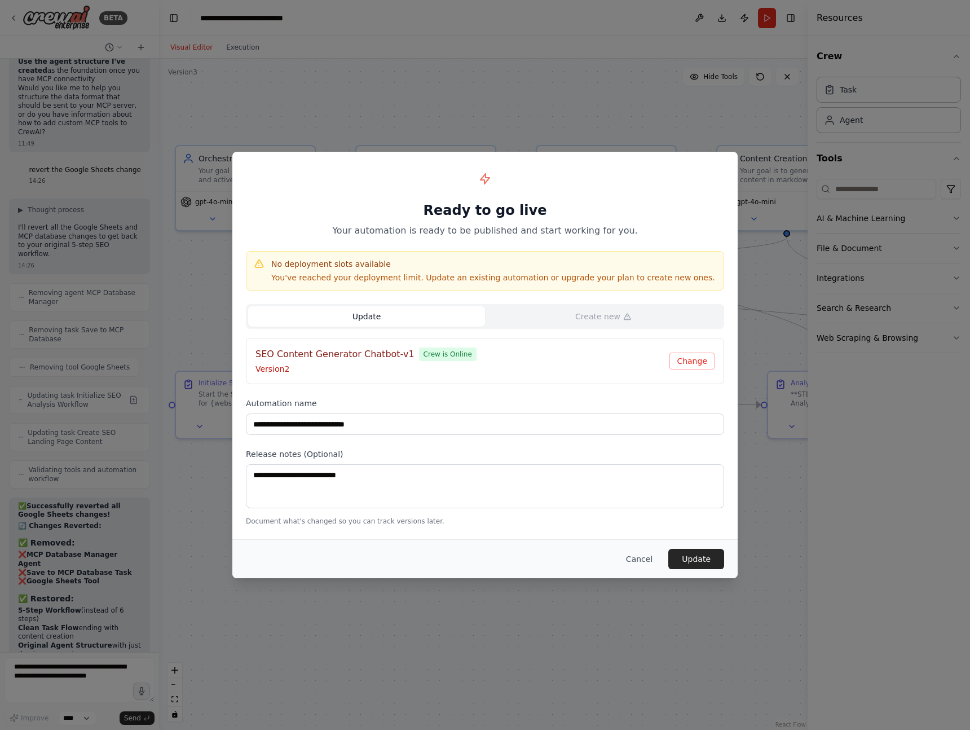
click at [337, 315] on button "Update" at bounding box center [366, 316] width 237 height 20
click at [692, 557] on button "Update" at bounding box center [696, 559] width 56 height 20
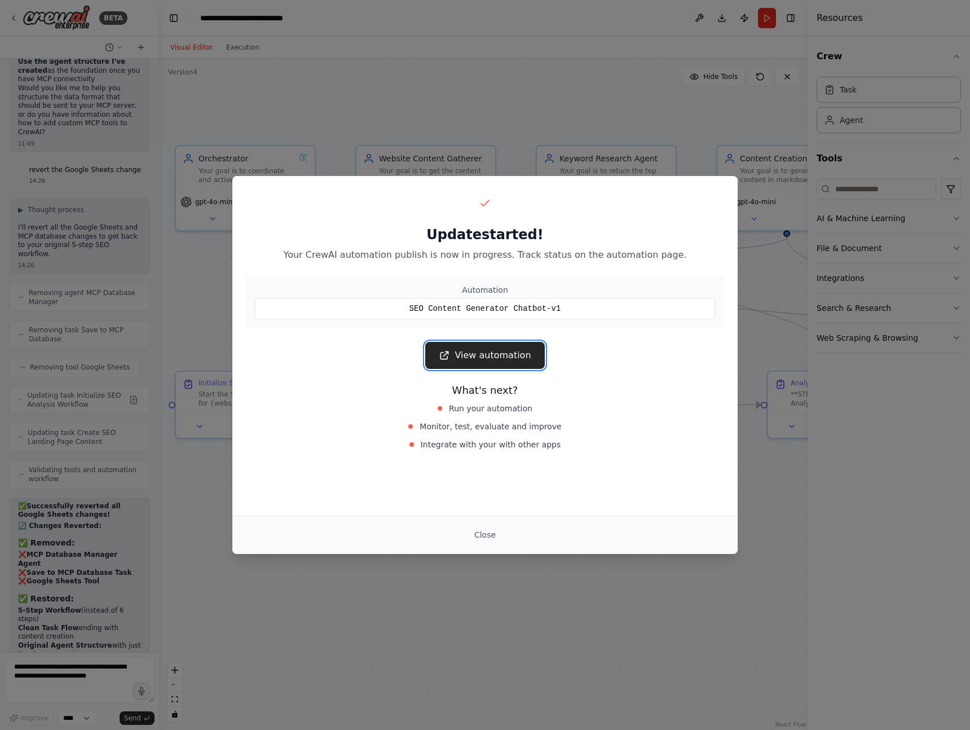
click at [458, 352] on link "View automation" at bounding box center [484, 355] width 119 height 27
click at [474, 353] on link "View automation" at bounding box center [484, 355] width 119 height 27
click at [487, 534] on button "Close" at bounding box center [484, 535] width 39 height 20
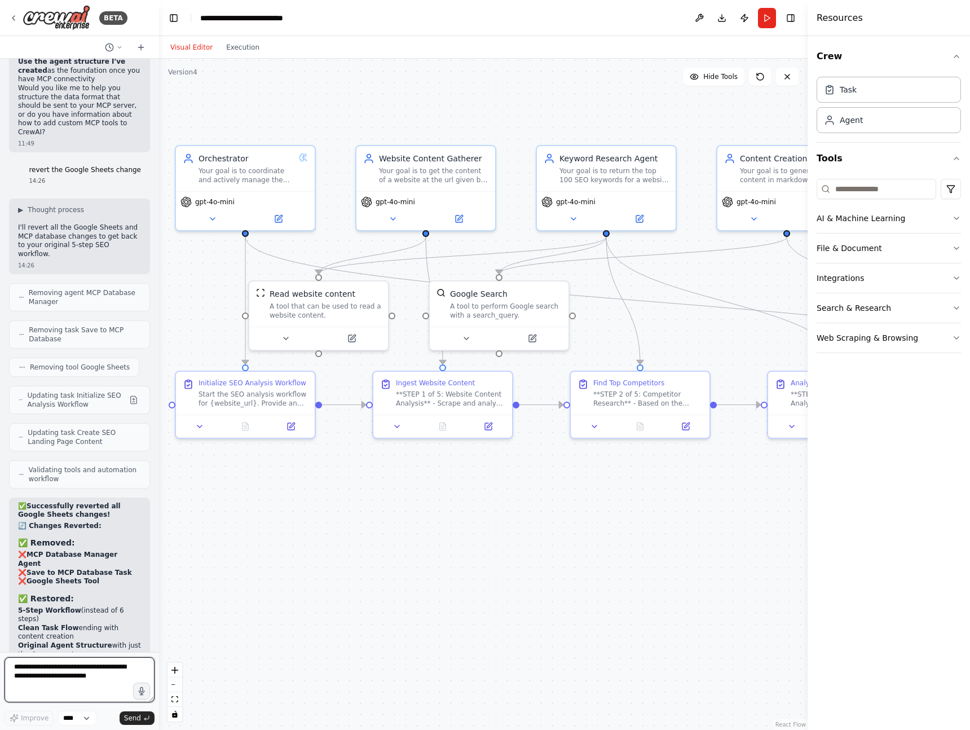
click at [59, 662] on textarea at bounding box center [80, 679] width 150 height 45
type textarea "**********"
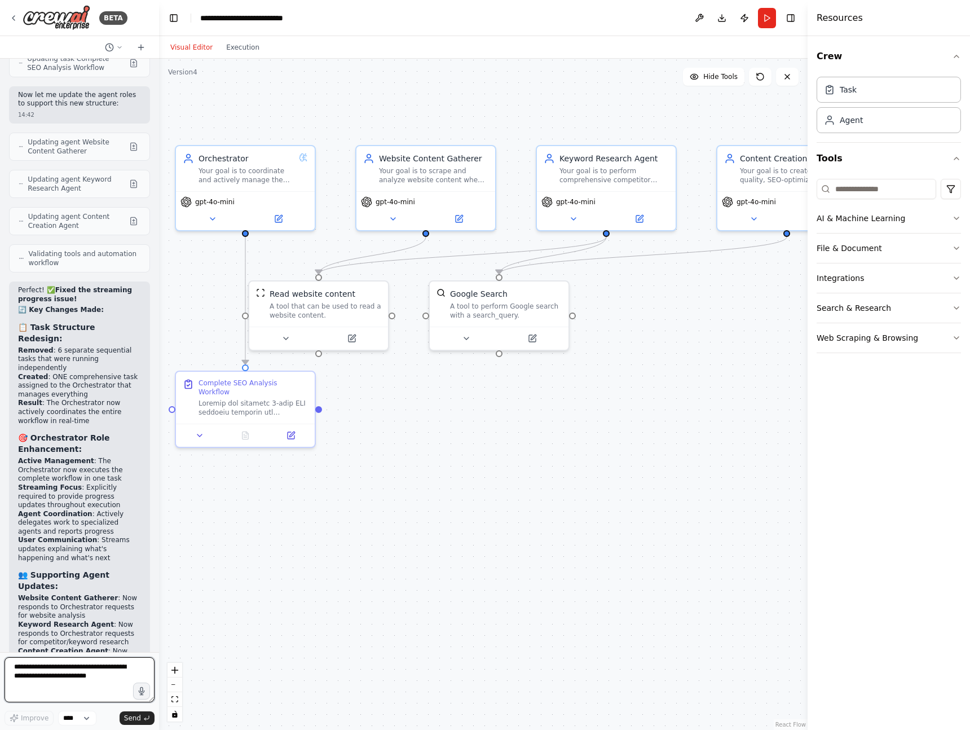
scroll to position [8301, 0]
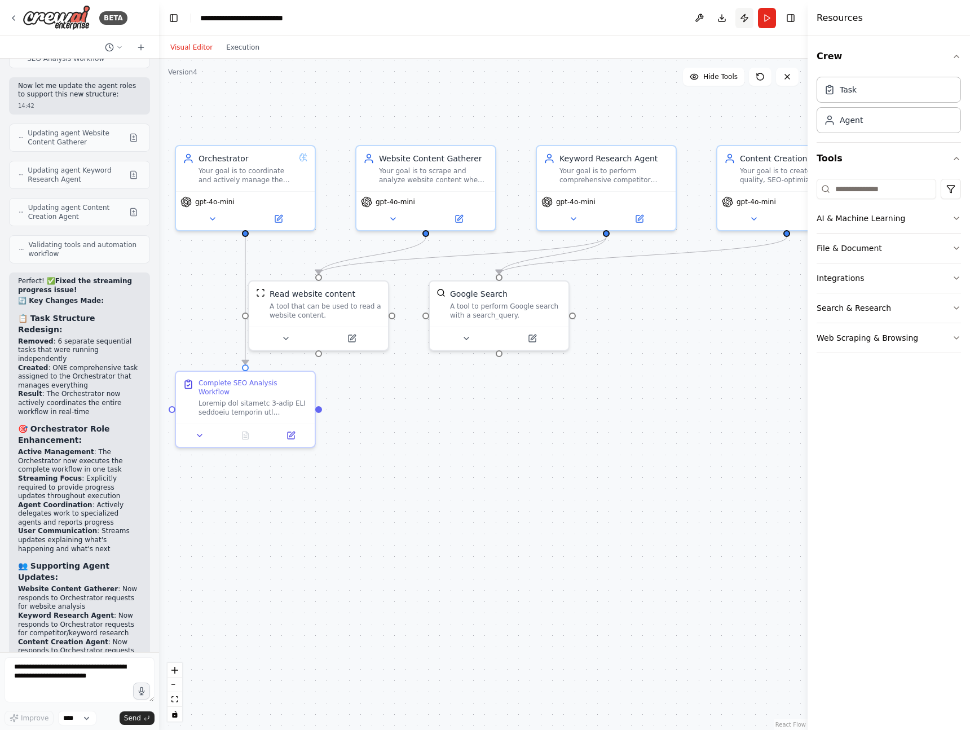
click at [743, 23] on button "Publish" at bounding box center [745, 18] width 18 height 20
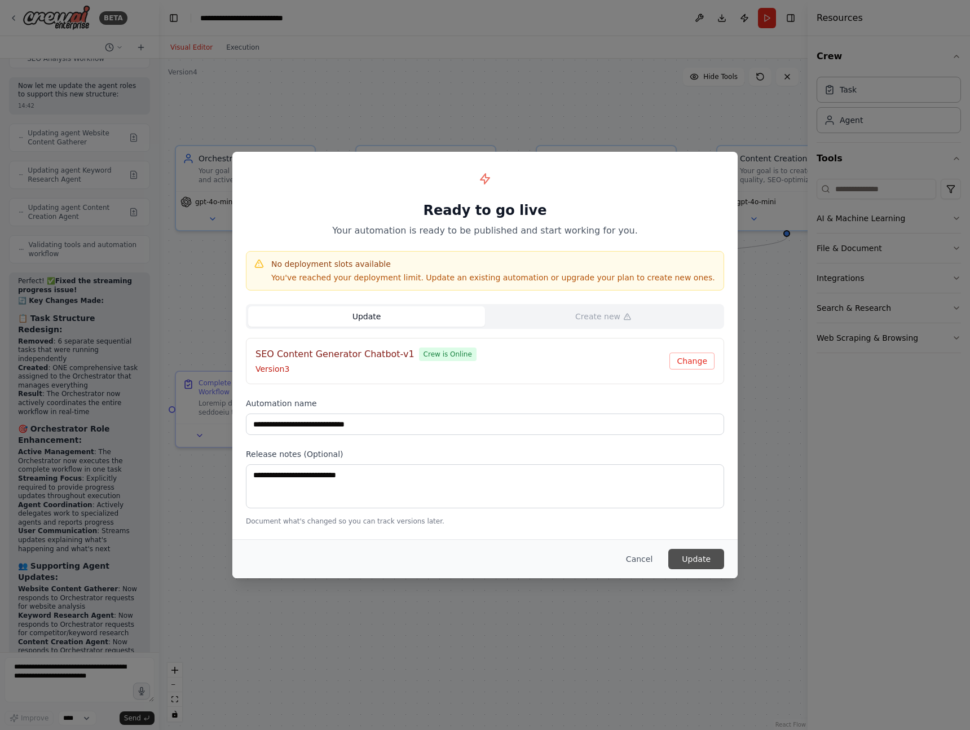
click at [712, 562] on button "Update" at bounding box center [696, 559] width 56 height 20
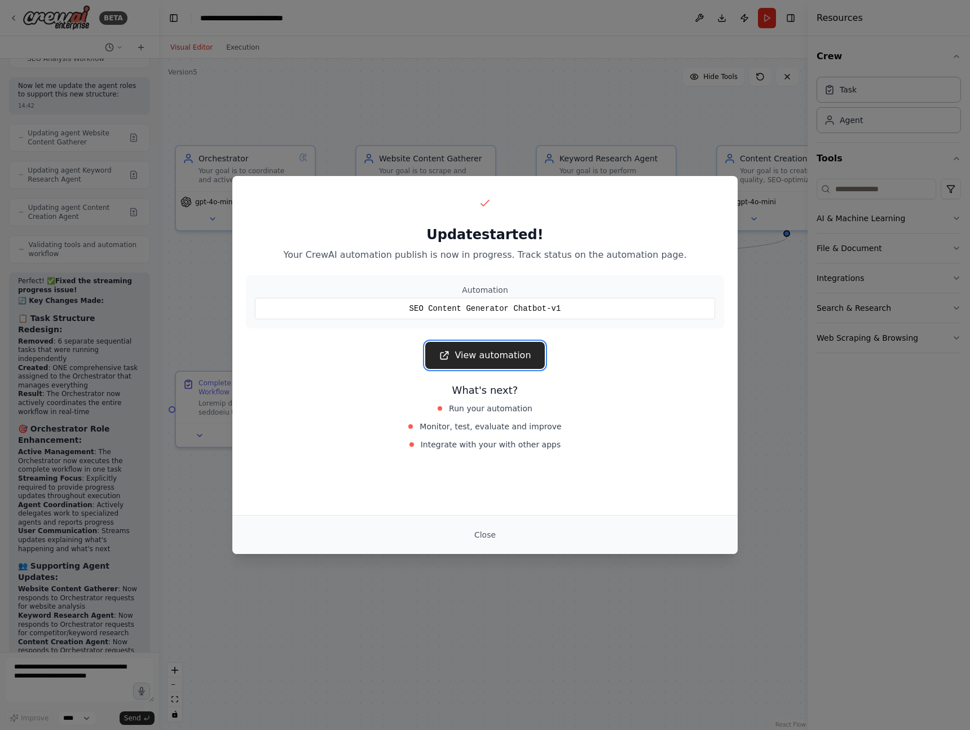
click at [472, 355] on link "View automation" at bounding box center [484, 355] width 119 height 27
click at [482, 525] on button "Close" at bounding box center [484, 535] width 39 height 20
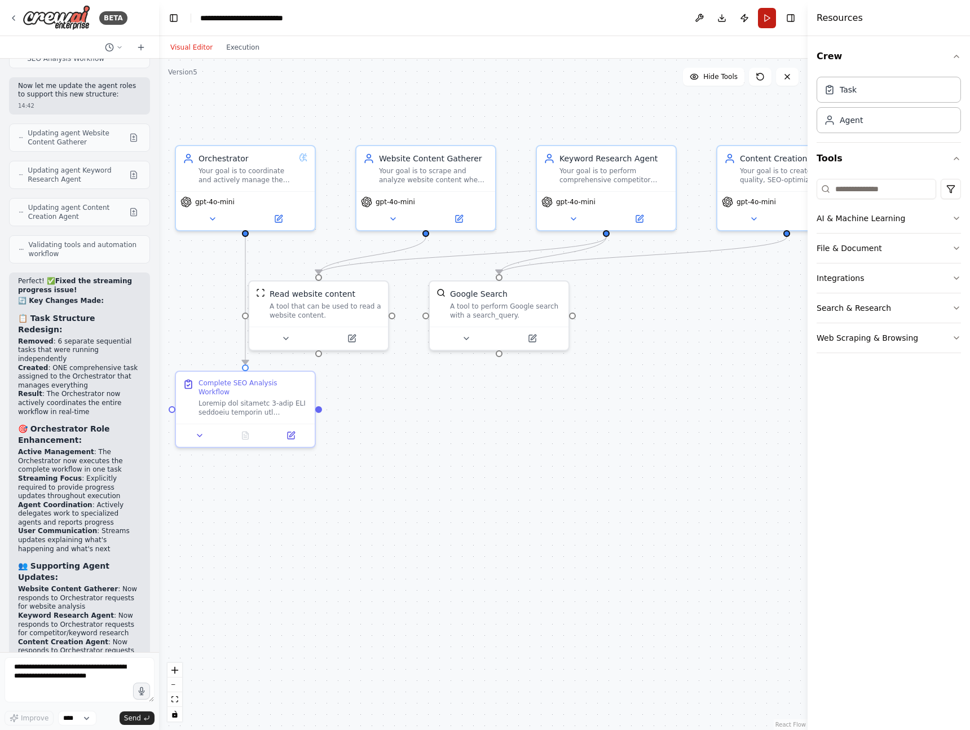
click at [762, 21] on button "Run" at bounding box center [767, 18] width 18 height 20
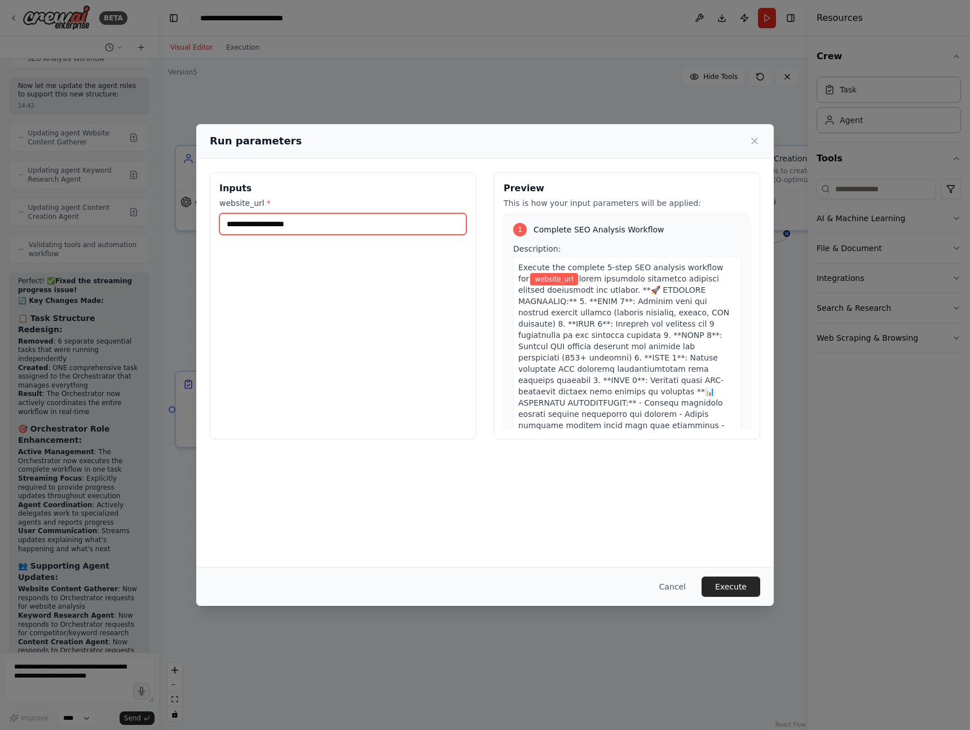
click at [263, 224] on input "website_url *" at bounding box center [342, 223] width 247 height 21
type input "**********"
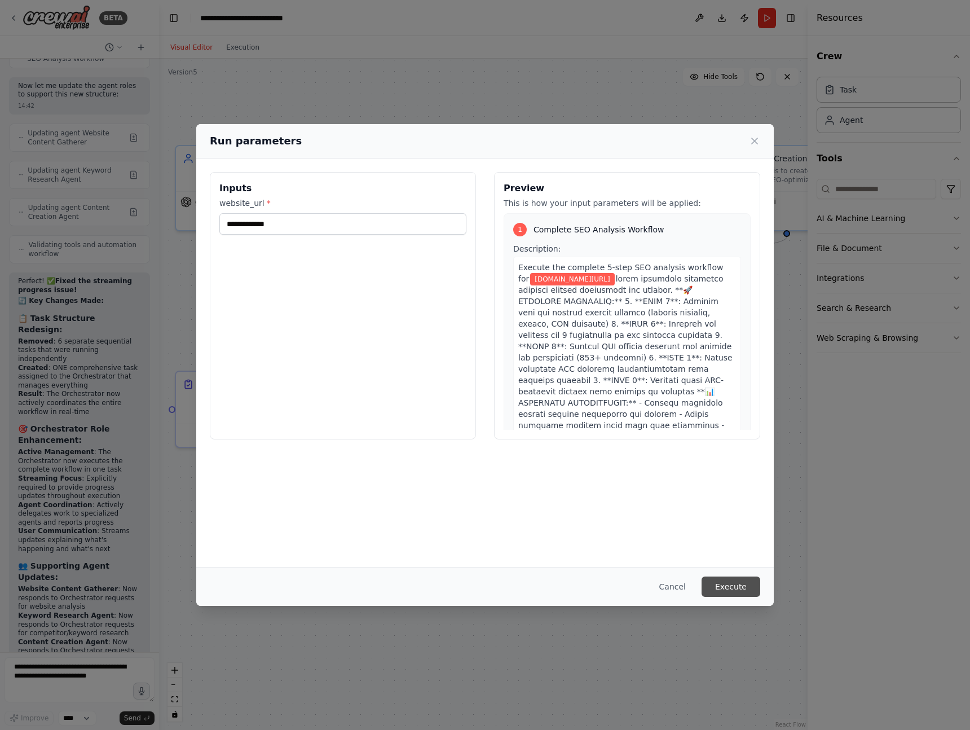
click at [730, 587] on button "Execute" at bounding box center [731, 586] width 59 height 20
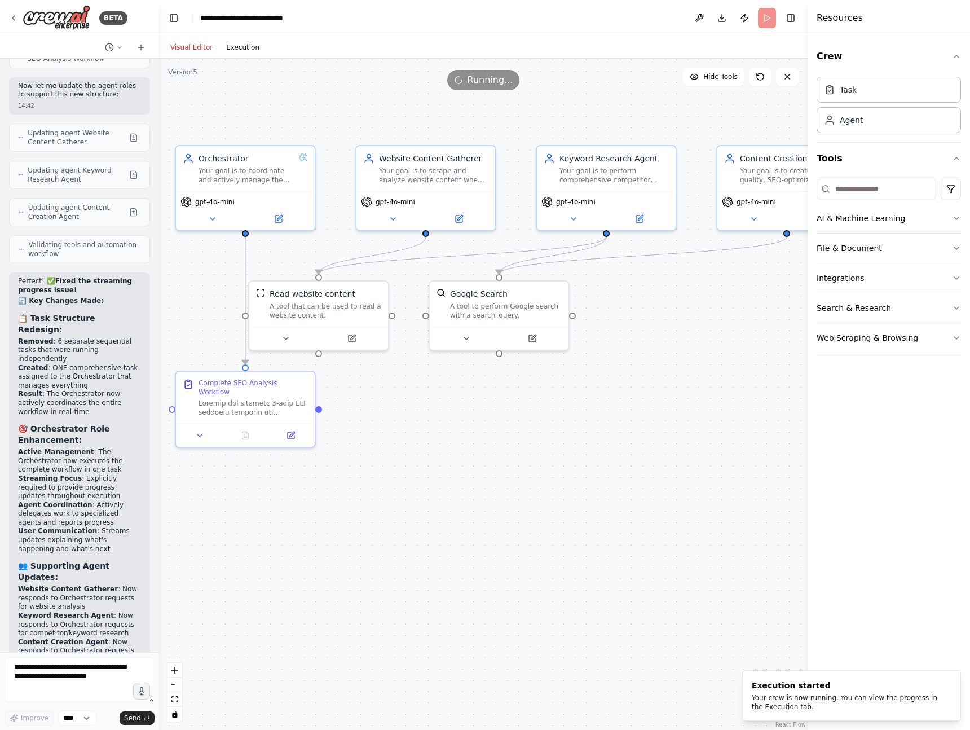
click at [236, 47] on button "Execution" at bounding box center [242, 48] width 47 height 14
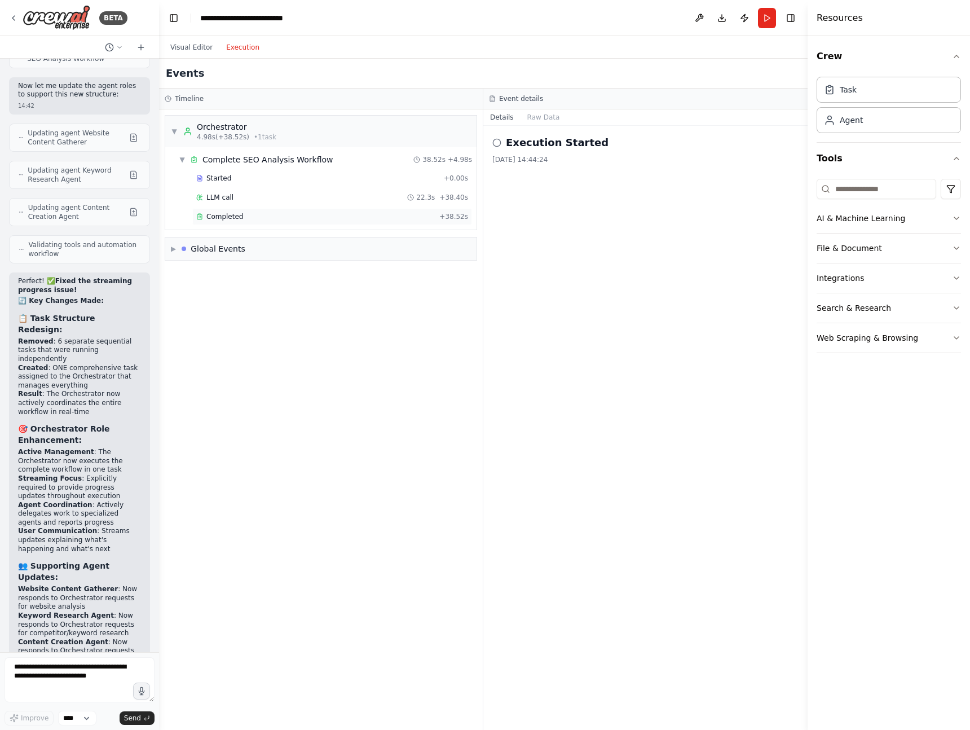
click at [221, 215] on span "Completed" at bounding box center [224, 216] width 37 height 9
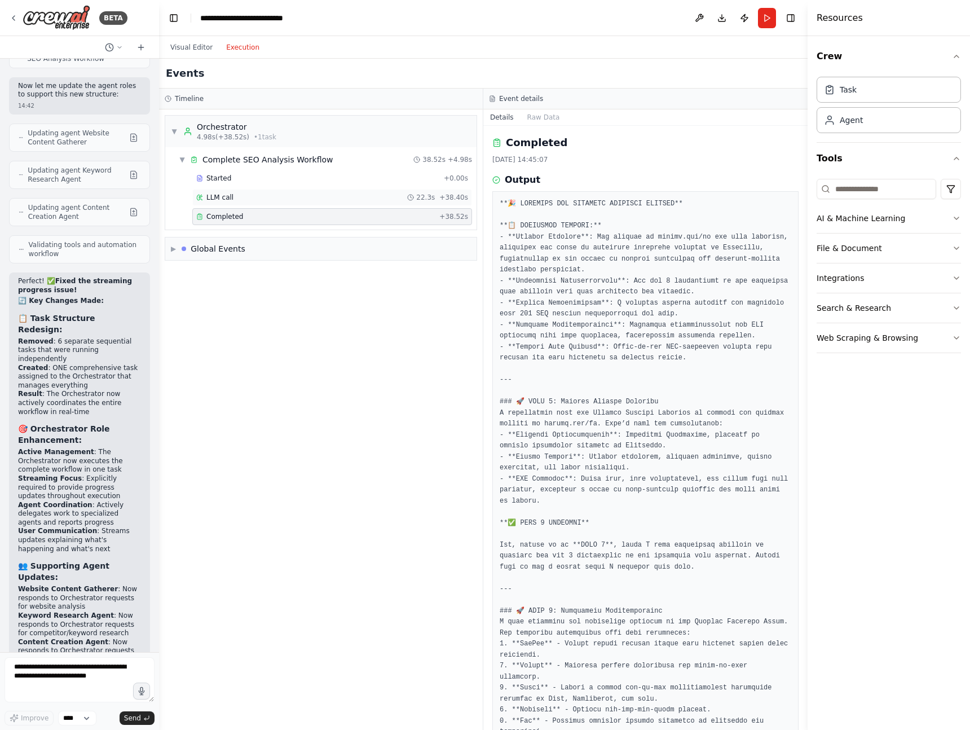
click at [218, 195] on span "LLM call" at bounding box center [219, 197] width 27 height 9
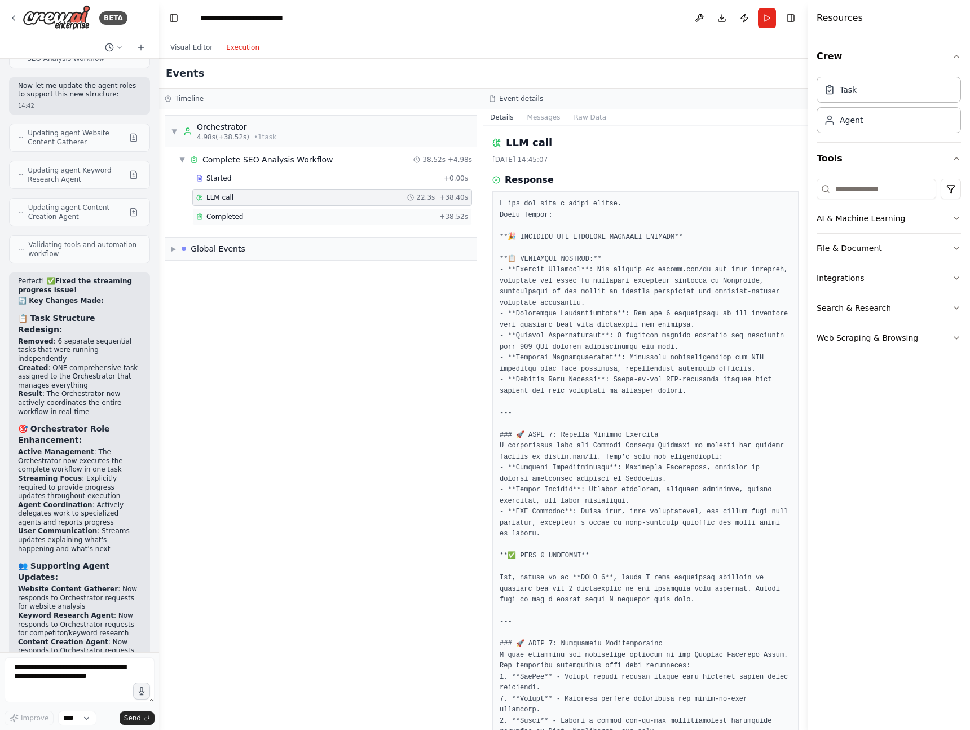
click at [244, 215] on div "Completed" at bounding box center [315, 216] width 239 height 9
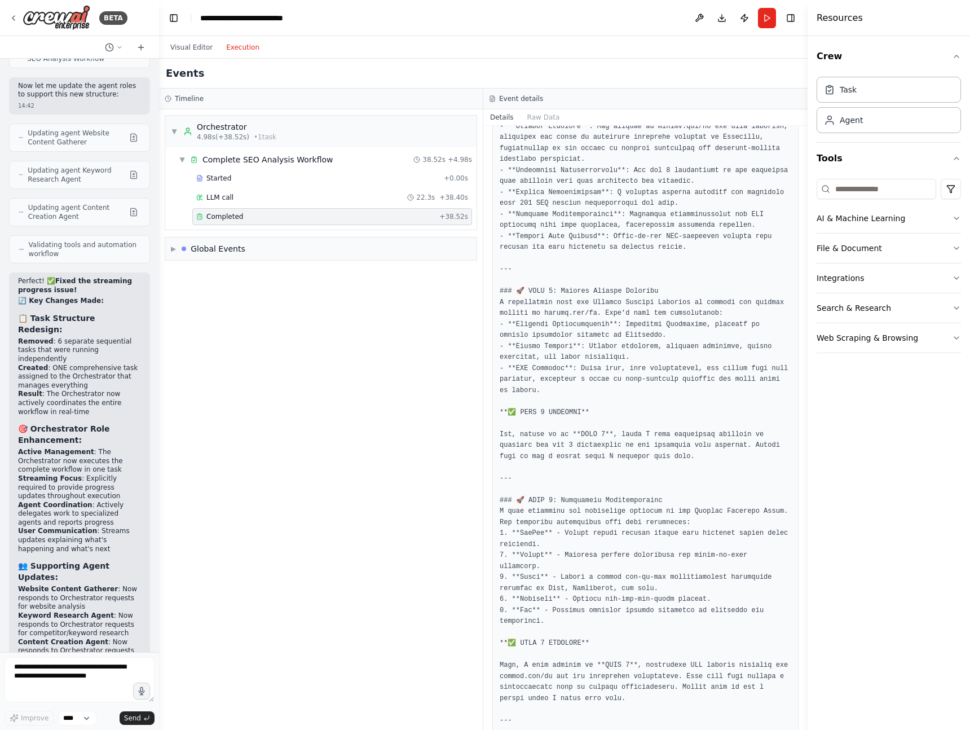
scroll to position [0, 0]
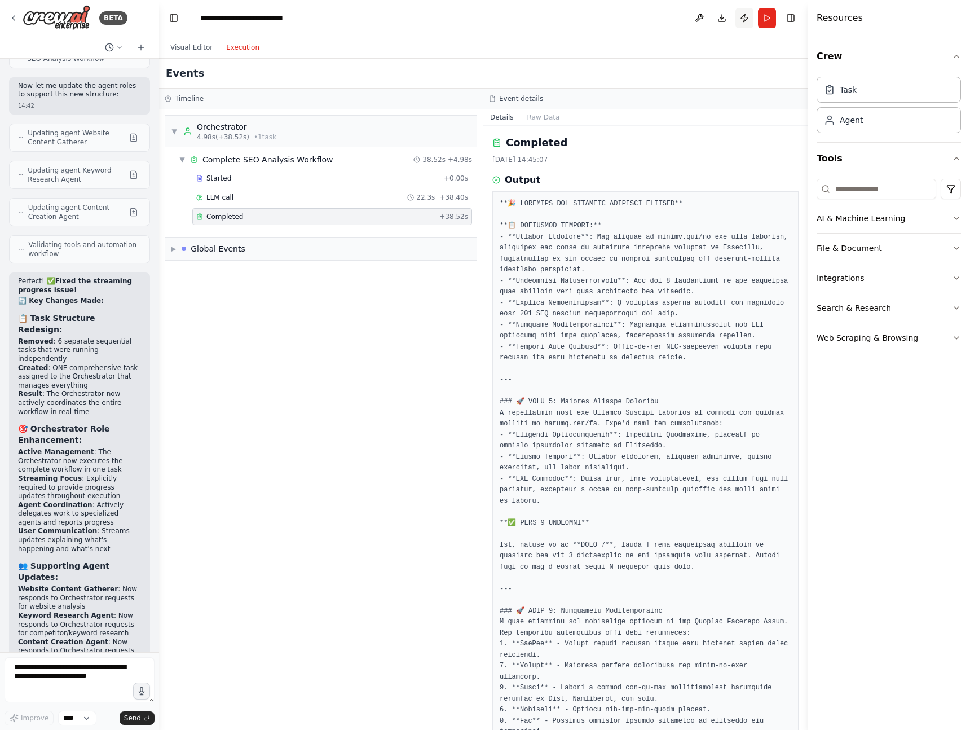
click at [741, 12] on button "Publish" at bounding box center [745, 18] width 18 height 20
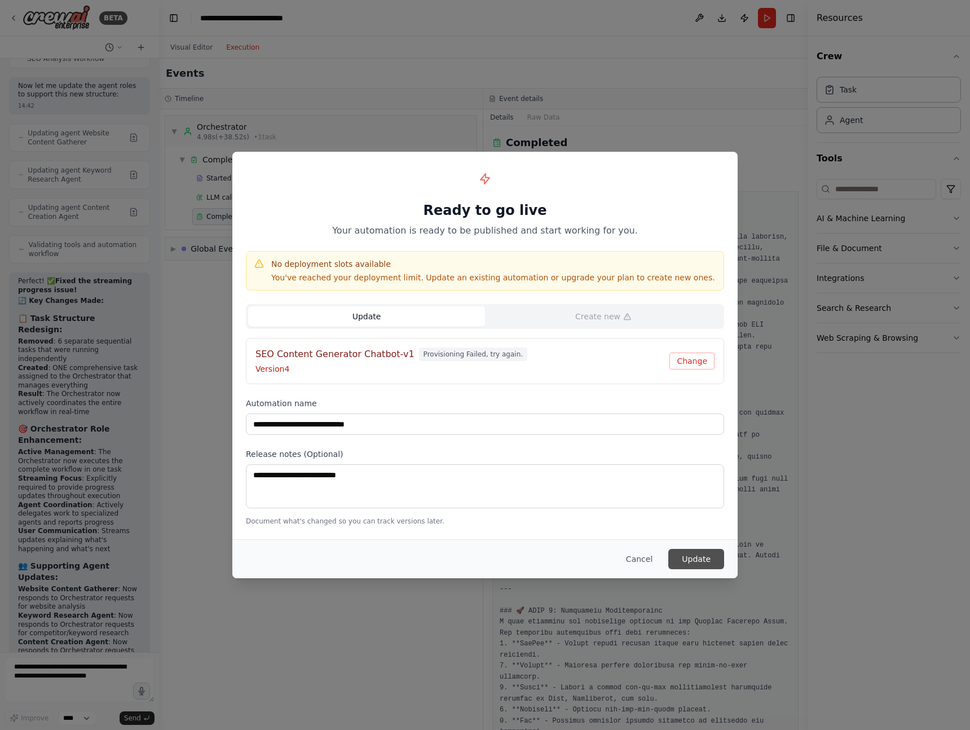
click at [697, 557] on button "Update" at bounding box center [696, 559] width 56 height 20
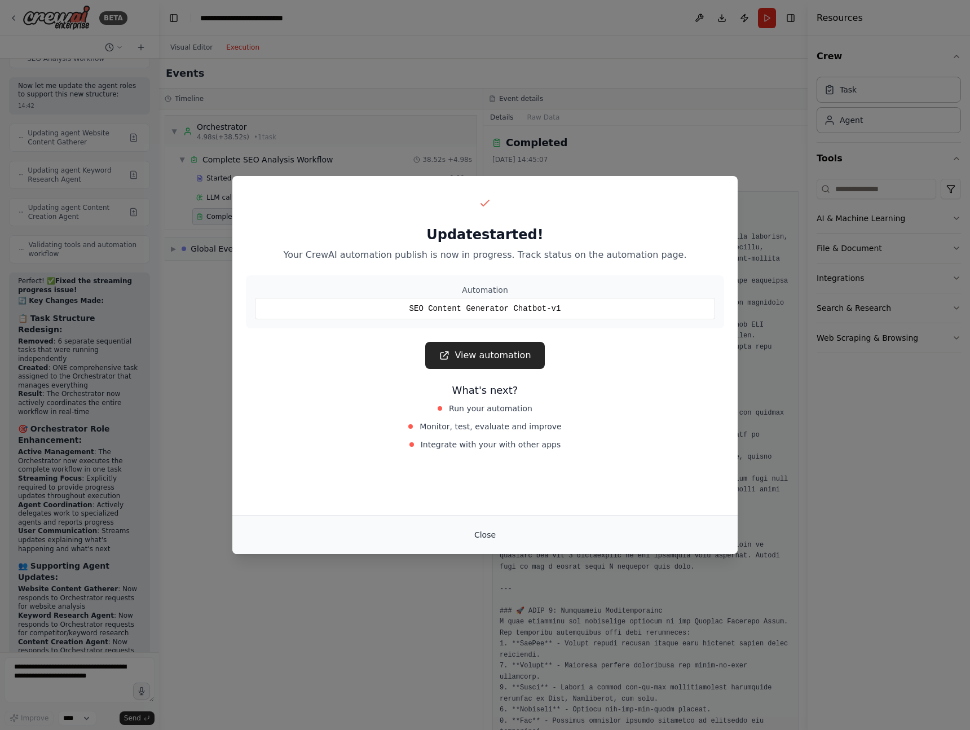
click at [485, 541] on button "Close" at bounding box center [484, 535] width 39 height 20
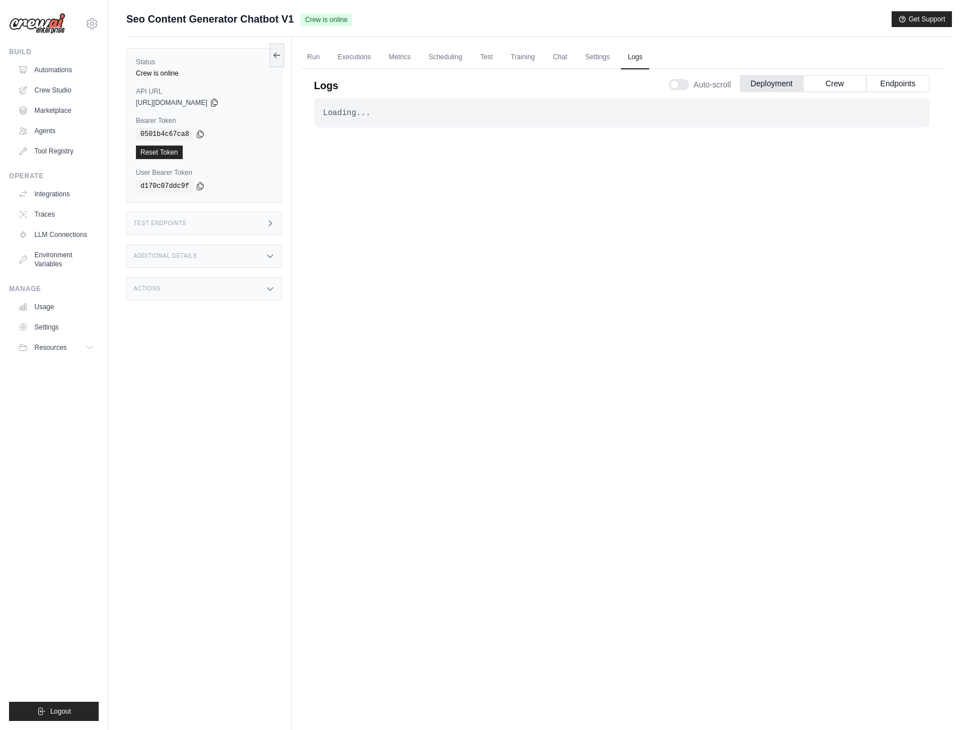
click at [125, 514] on div "Submit a support request Describe your issue or question * Please be specific a…" at bounding box center [539, 388] width 862 height 755
click at [413, 316] on div "Loading... . . . Successful" at bounding box center [621, 388] width 615 height 580
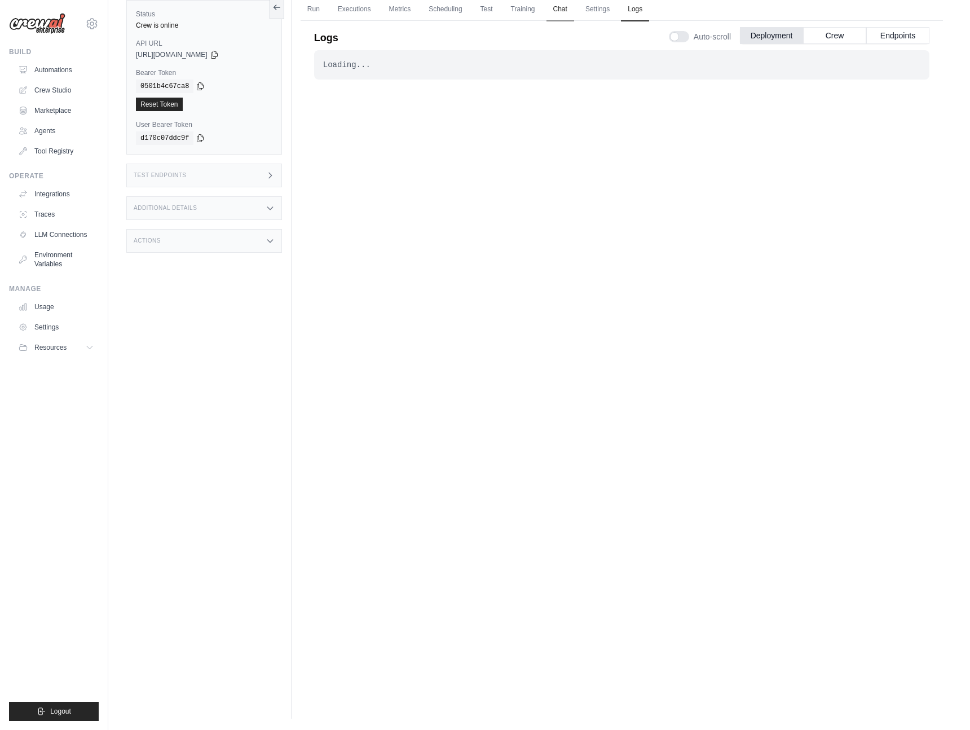
click at [560, 12] on link "Chat" at bounding box center [561, 10] width 28 height 24
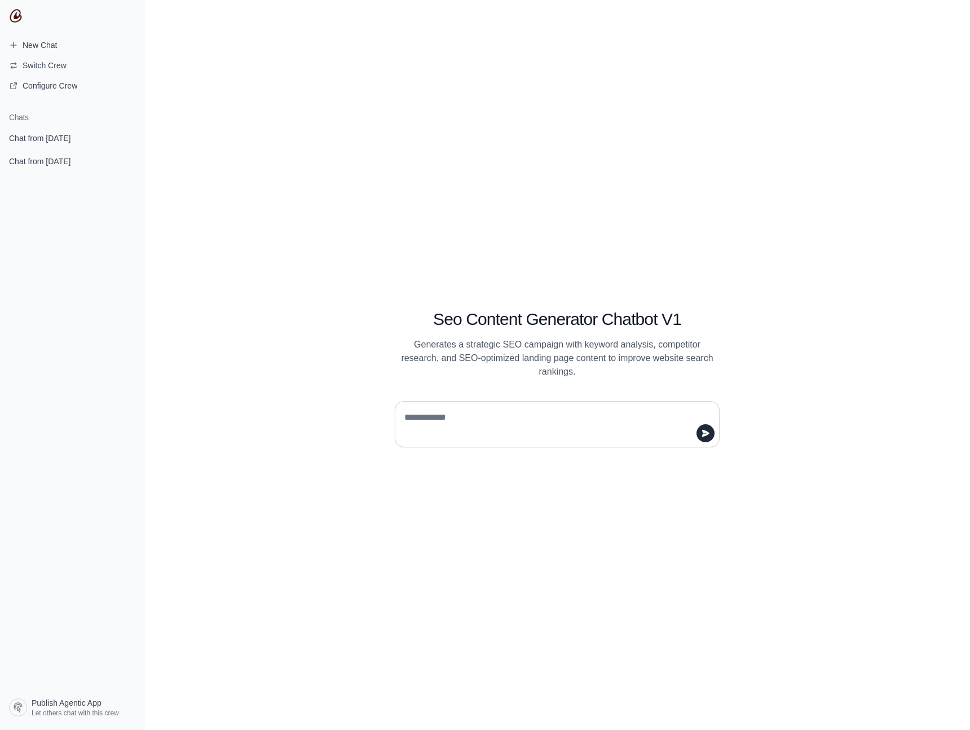
click at [452, 414] on textarea at bounding box center [553, 424] width 303 height 32
type textarea "**********"
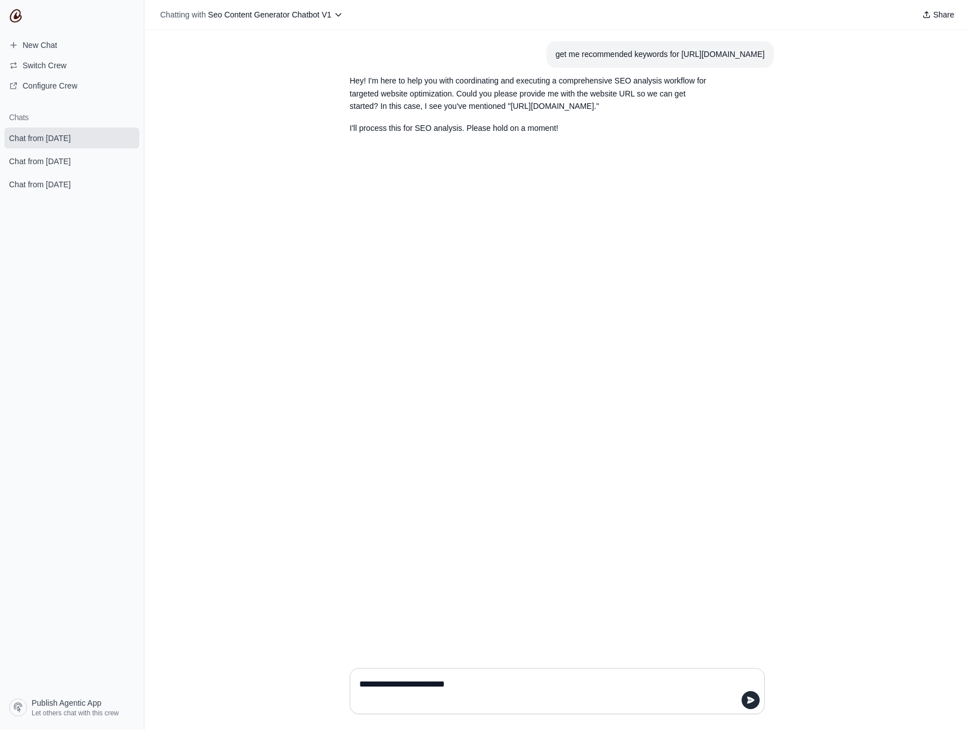
type textarea "**********"
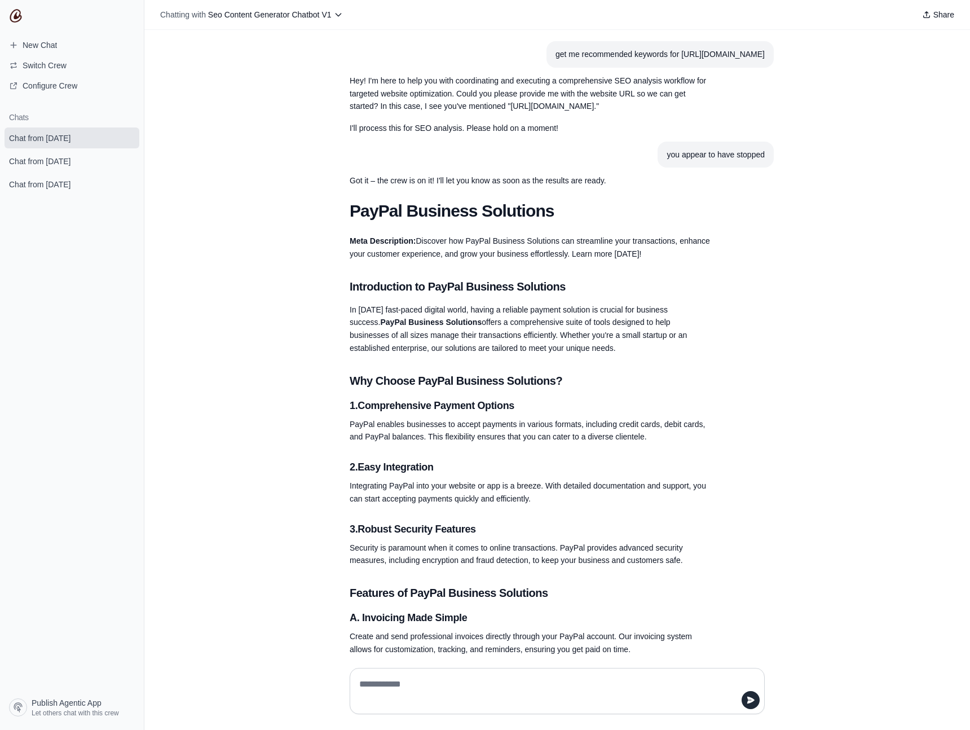
click at [247, 428] on div "get me recommended keywords for [URL][DOMAIN_NAME] Hey! I'm here to help you wi…" at bounding box center [557, 344] width 826 height 629
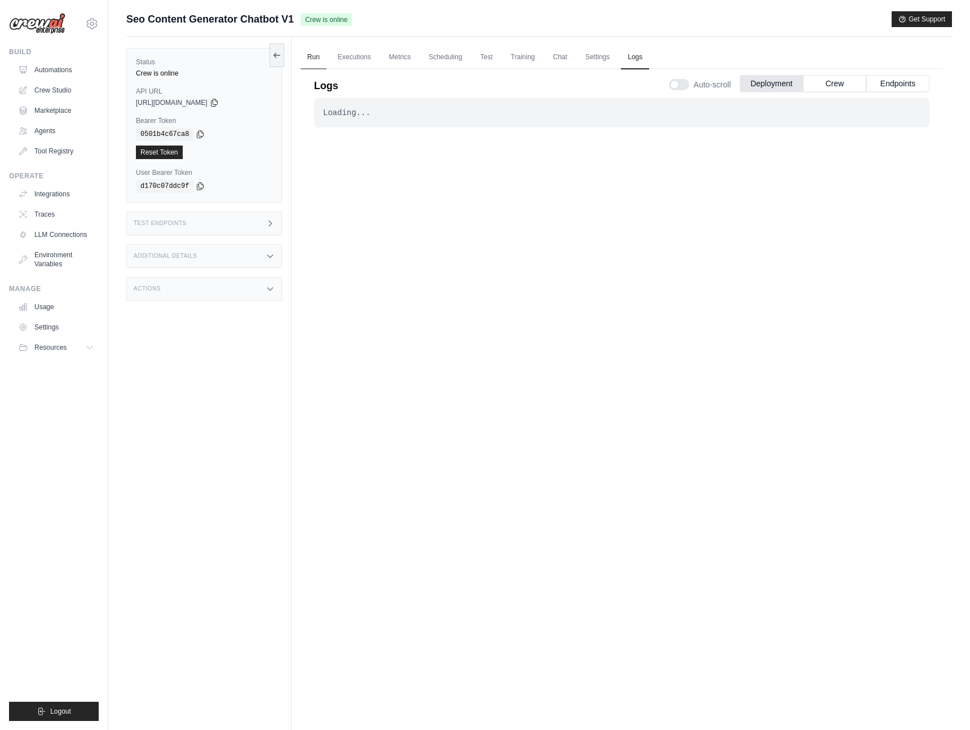
click at [319, 56] on link "Run" at bounding box center [314, 58] width 26 height 24
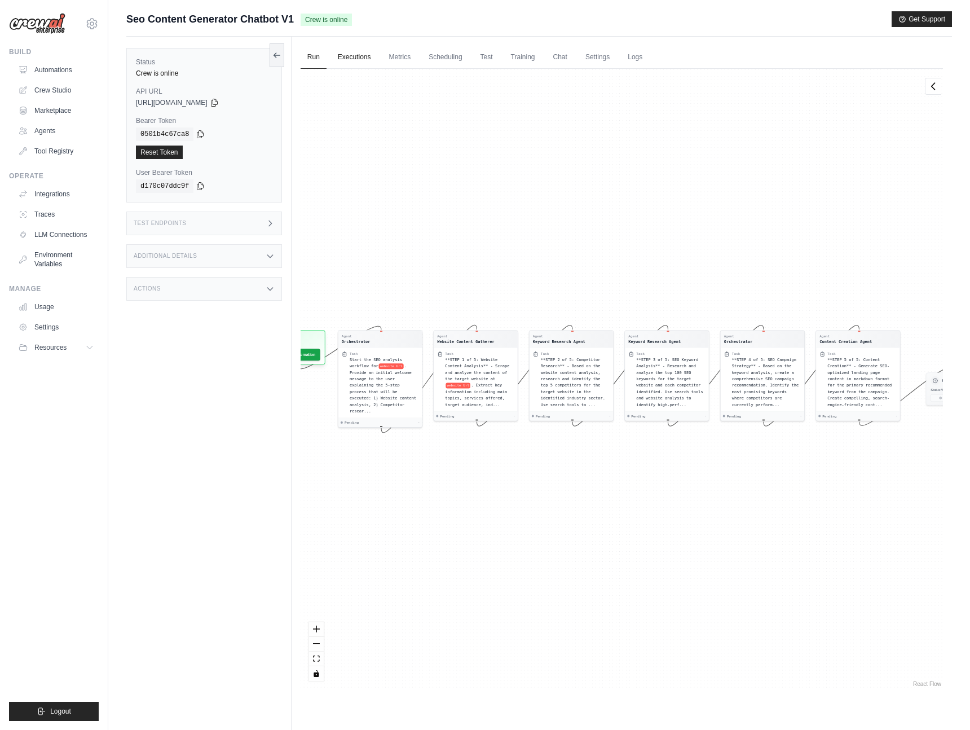
click at [347, 63] on link "Executions" at bounding box center [354, 58] width 47 height 24
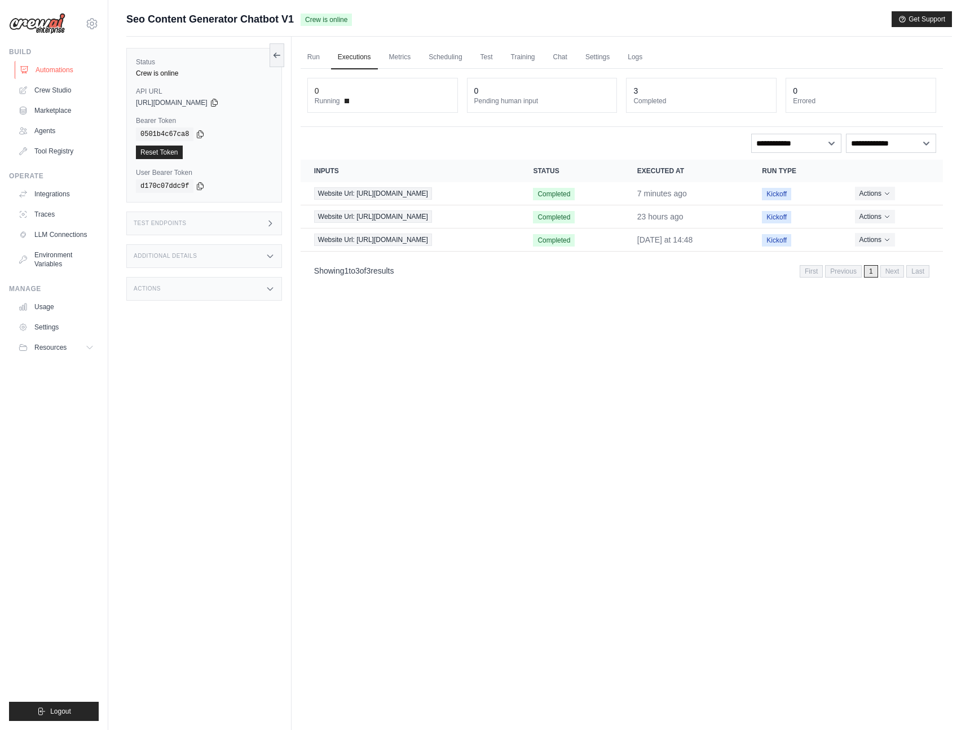
click at [51, 68] on link "Automations" at bounding box center [57, 70] width 85 height 18
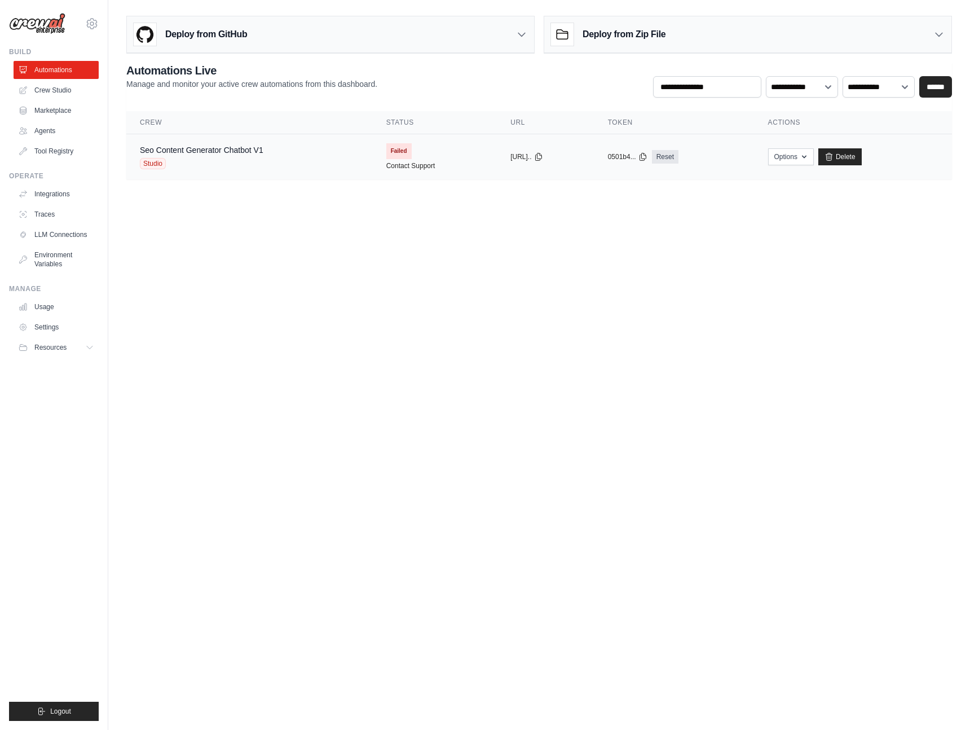
click at [390, 155] on span "Failed" at bounding box center [398, 151] width 25 height 16
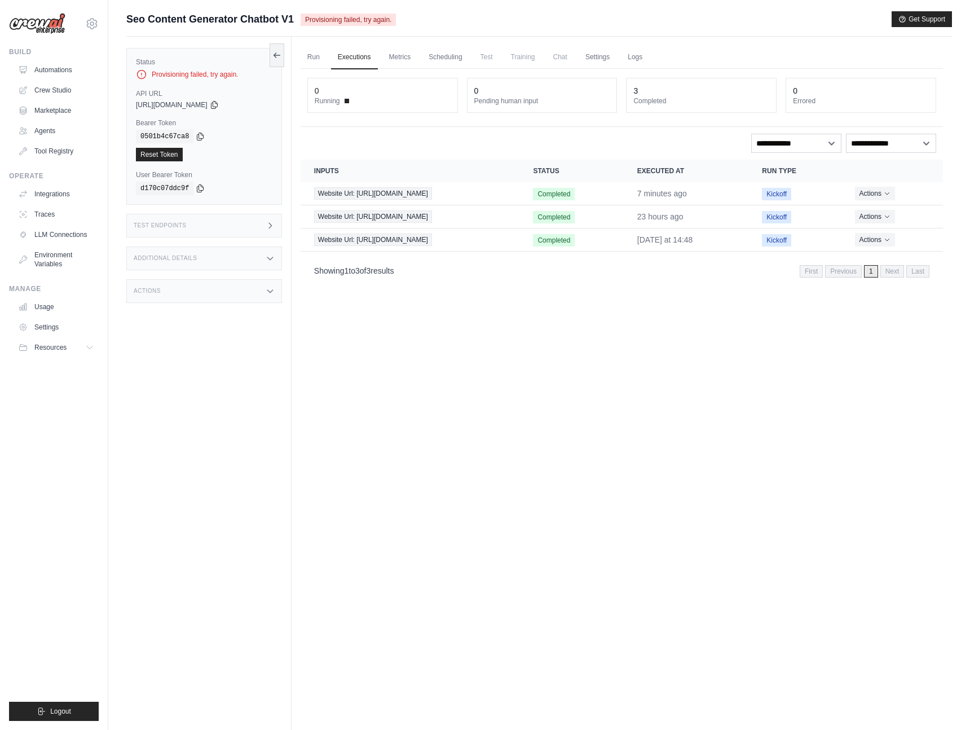
click at [164, 70] on div "Provisioning failed, try again." at bounding box center [204, 74] width 137 height 11
click at [52, 65] on link "Automations" at bounding box center [57, 70] width 85 height 18
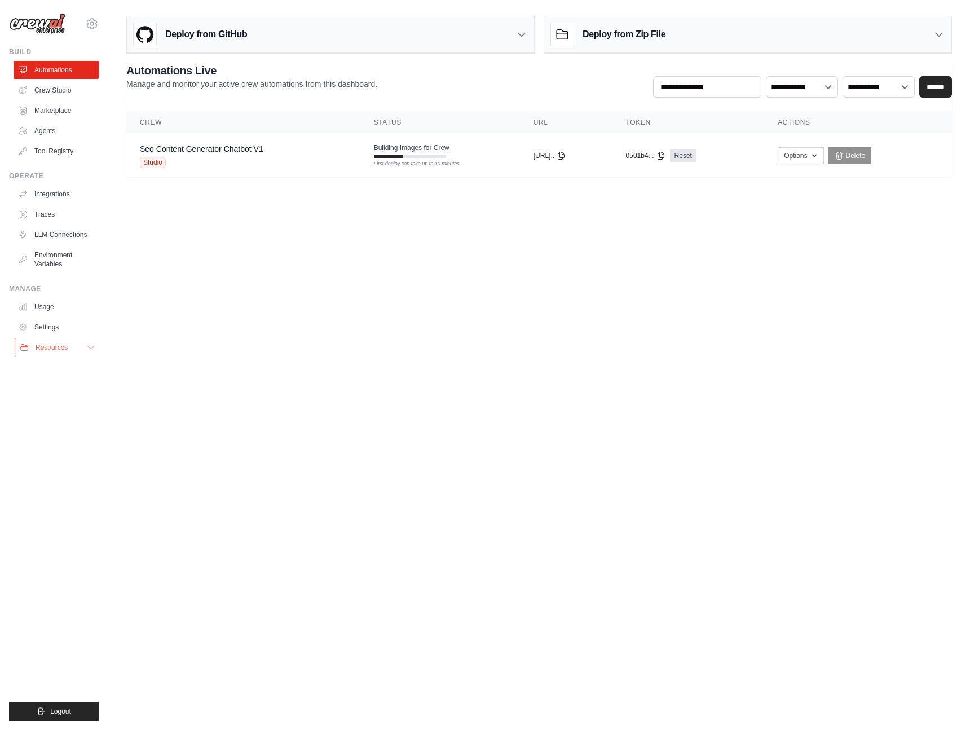
click at [92, 349] on icon at bounding box center [90, 347] width 9 height 9
click at [50, 418] on span "Video Tutorials" at bounding box center [62, 420] width 45 height 9
click at [74, 420] on span "Video Tutorials" at bounding box center [62, 420] width 45 height 9
click at [450, 366] on body "troy@upflowy.com Settings Build Automations Crew Studio" at bounding box center [485, 365] width 970 height 730
click at [397, 270] on body "troy@upflowy.com Settings Build Automations Crew Studio" at bounding box center [485, 365] width 970 height 730
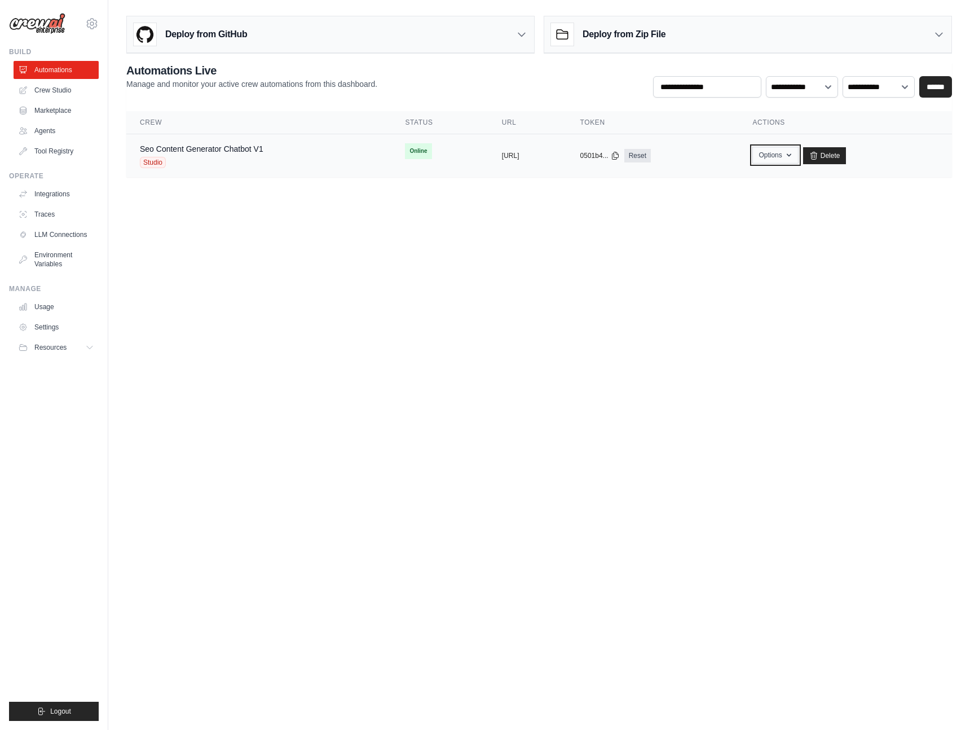
click at [798, 155] on button "Options" at bounding box center [775, 155] width 46 height 17
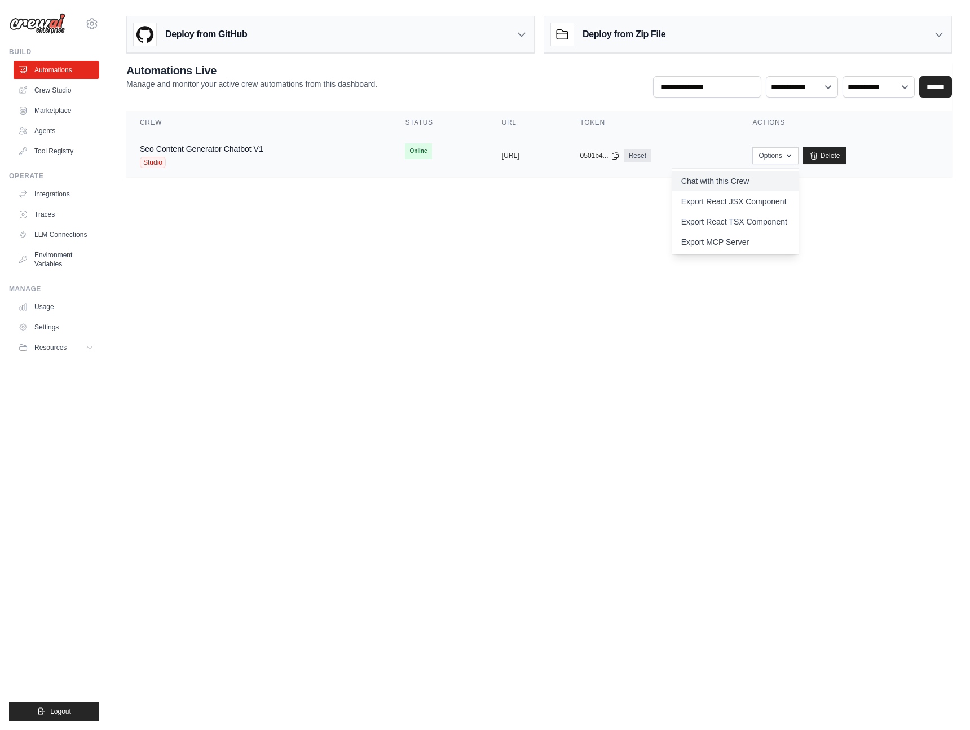
click at [743, 176] on link "Chat with this Crew" at bounding box center [735, 181] width 126 height 20
click at [477, 454] on body "[PERSON_NAME][EMAIL_ADDRESS][DOMAIN_NAME] Settings Build Automations Crew Studio" at bounding box center [485, 365] width 970 height 730
click at [416, 358] on body "[PERSON_NAME][EMAIL_ADDRESS][DOMAIN_NAME] Settings Build Automations Crew Studio" at bounding box center [485, 365] width 970 height 730
click at [485, 231] on body "[PERSON_NAME][EMAIL_ADDRESS][DOMAIN_NAME] Settings Build Automations Crew Studio" at bounding box center [485, 365] width 970 height 730
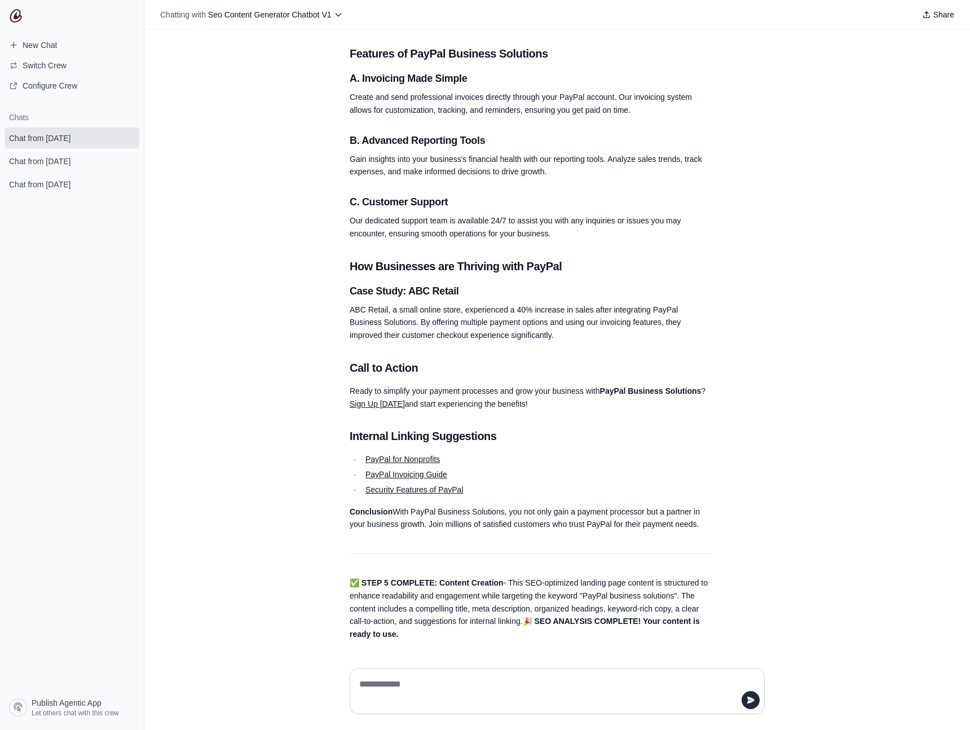
click at [288, 456] on div "get me recommended keywords for https://stripe.com/au Hey! I'm here to help you…" at bounding box center [557, 344] width 826 height 629
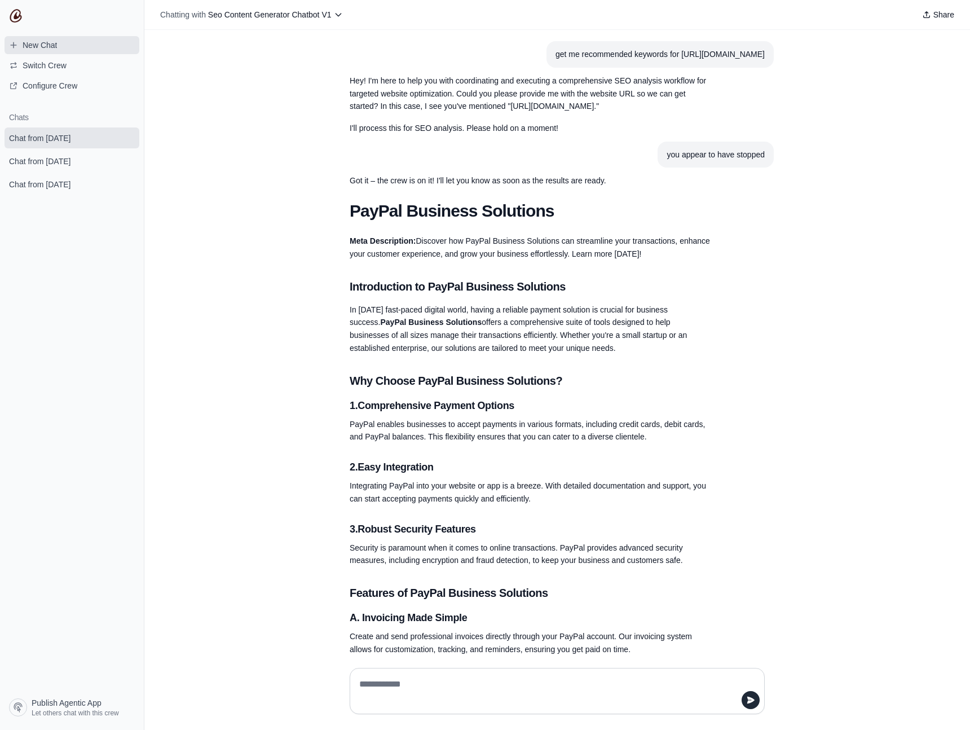
click at [49, 49] on span "New Chat" at bounding box center [40, 44] width 34 height 11
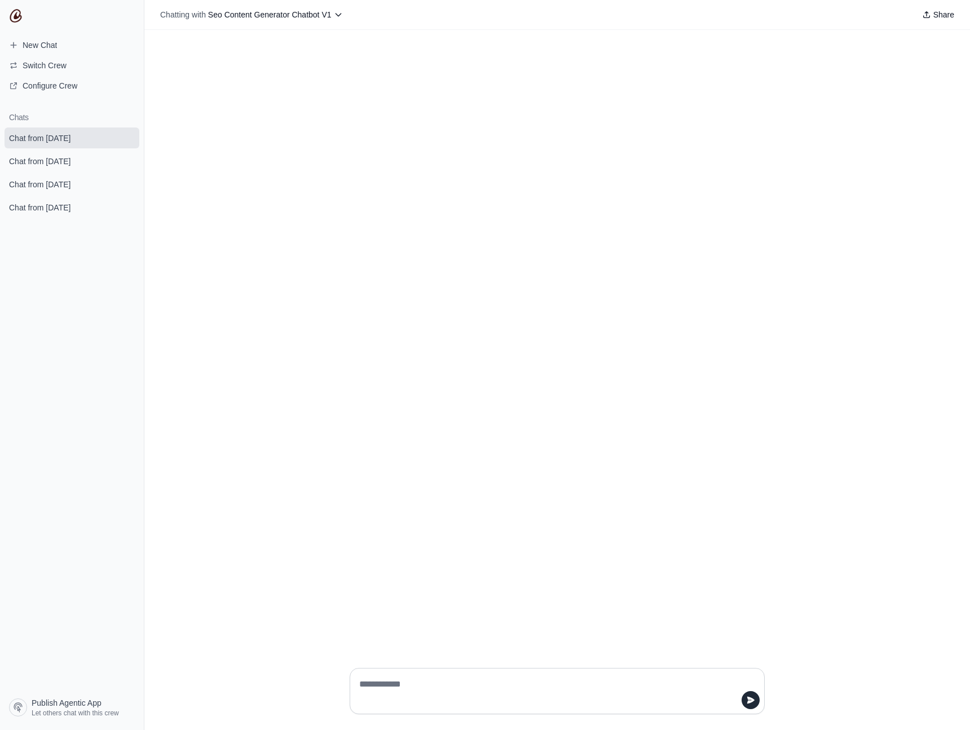
click at [386, 693] on textarea at bounding box center [554, 691] width 394 height 32
type textarea "**********"
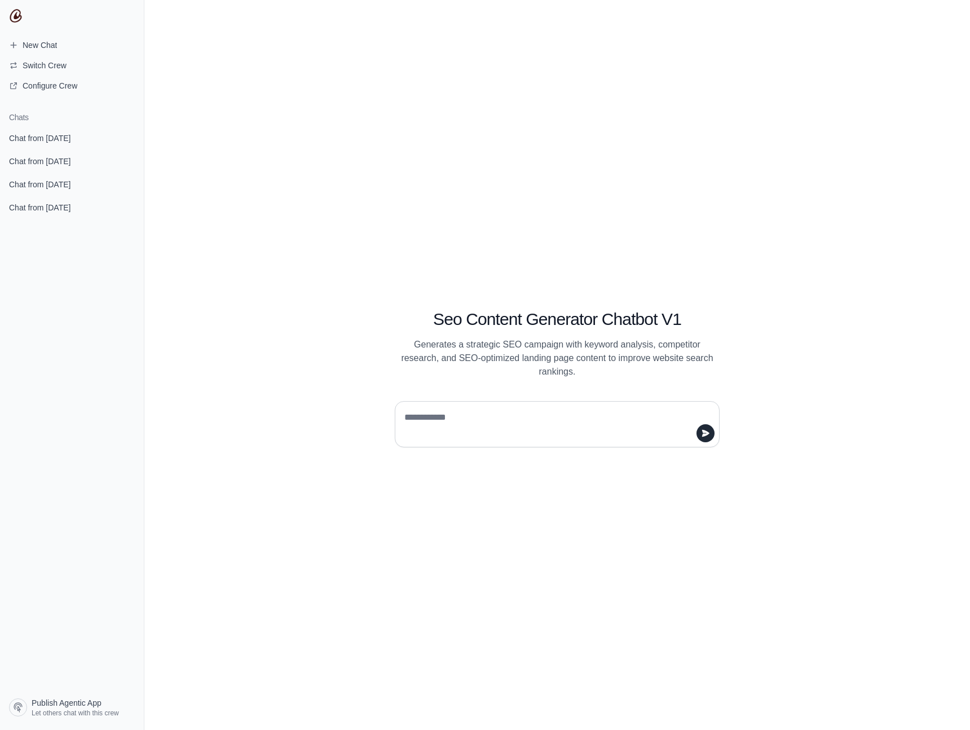
click at [441, 420] on textarea at bounding box center [553, 424] width 303 height 32
type textarea "**********"
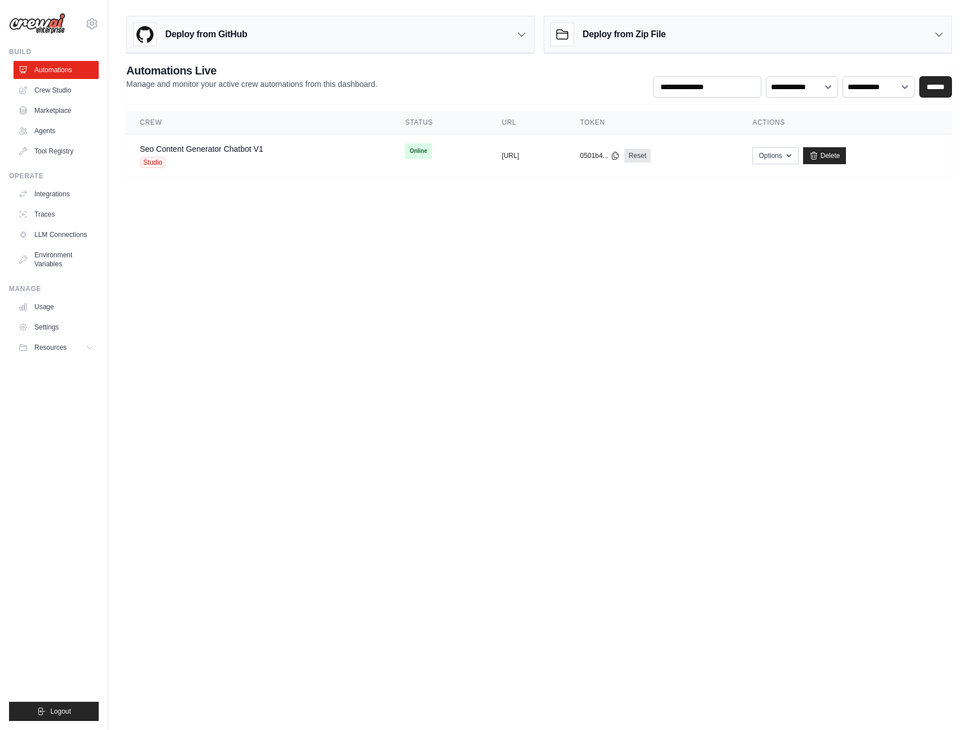
click at [430, 477] on body "[PERSON_NAME][EMAIL_ADDRESS][DOMAIN_NAME] Settings Build Automations Crew Studio" at bounding box center [485, 365] width 970 height 730
click at [586, 284] on body "[PERSON_NAME][EMAIL_ADDRESS][DOMAIN_NAME] Settings Build Automations Crew Studio" at bounding box center [485, 365] width 970 height 730
